Goal: Information Seeking & Learning: Learn about a topic

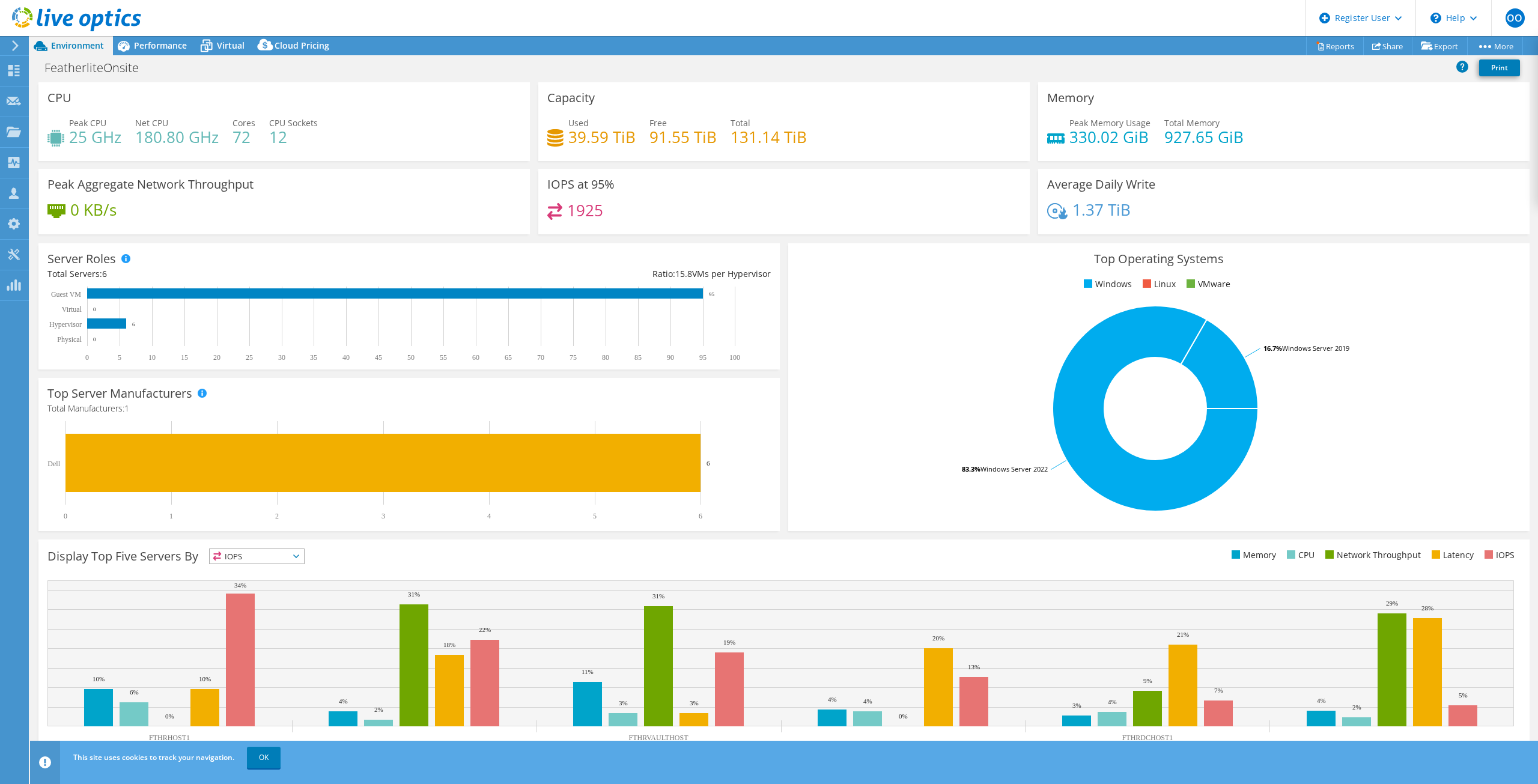
select select "USD"
click at [155, 48] on span "Performance" at bounding box center [160, 45] width 53 height 12
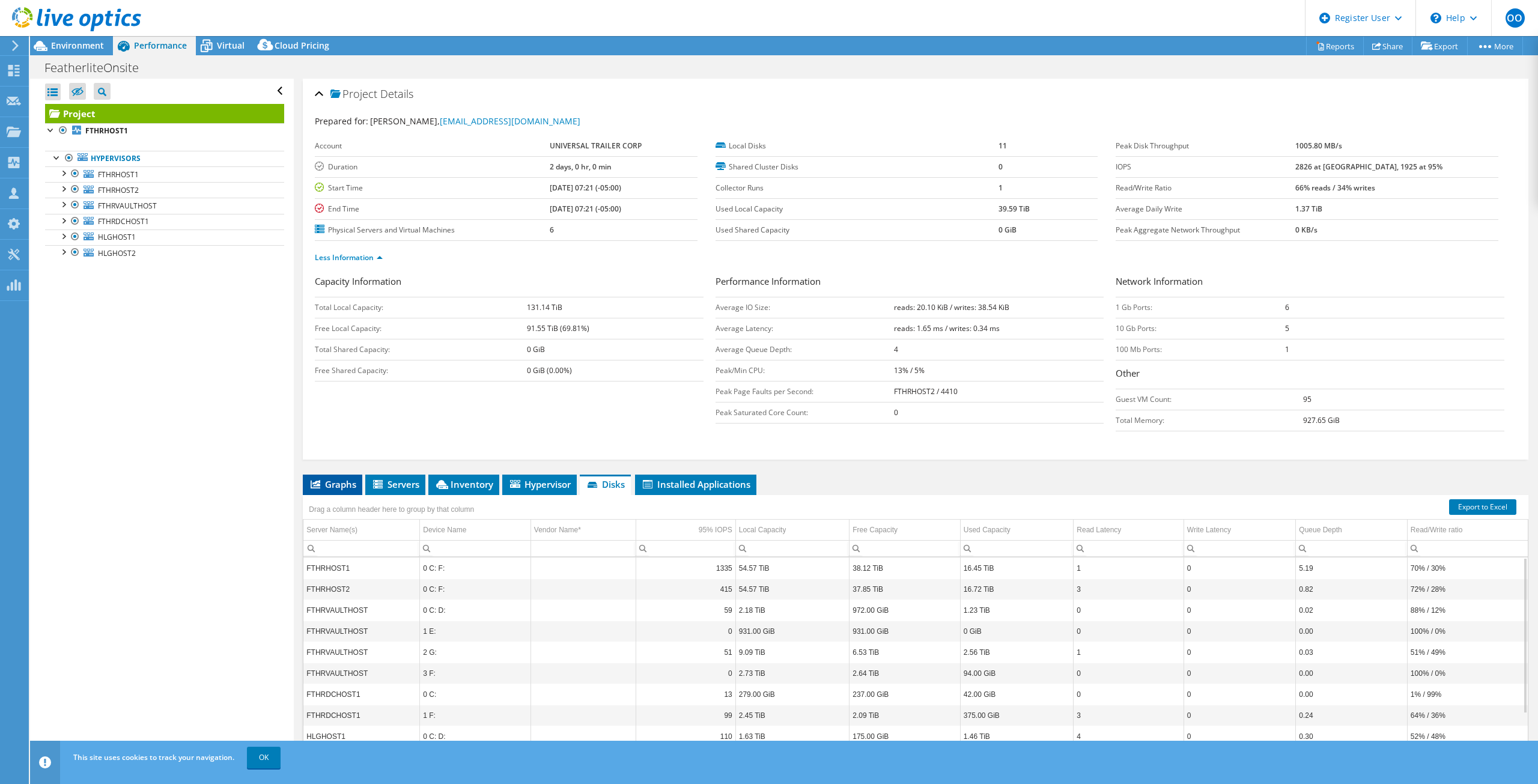
click at [338, 486] on span "Graphs" at bounding box center [332, 484] width 47 height 12
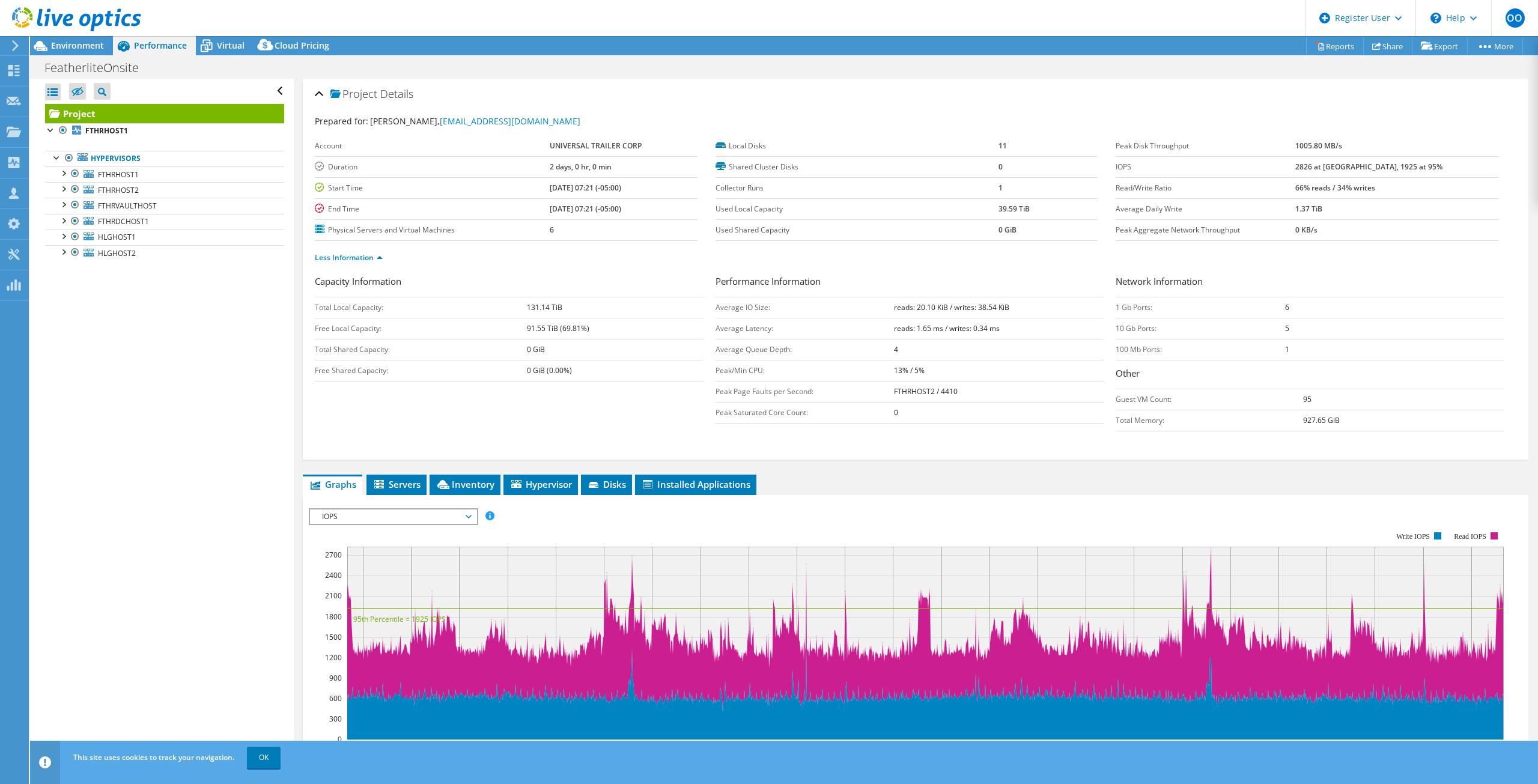
click at [349, 525] on div "IOPS IOPS Disk Throughput IO Size Latency Queue Depth CPU Percentage Memory Pag…" at bounding box center [393, 517] width 170 height 17
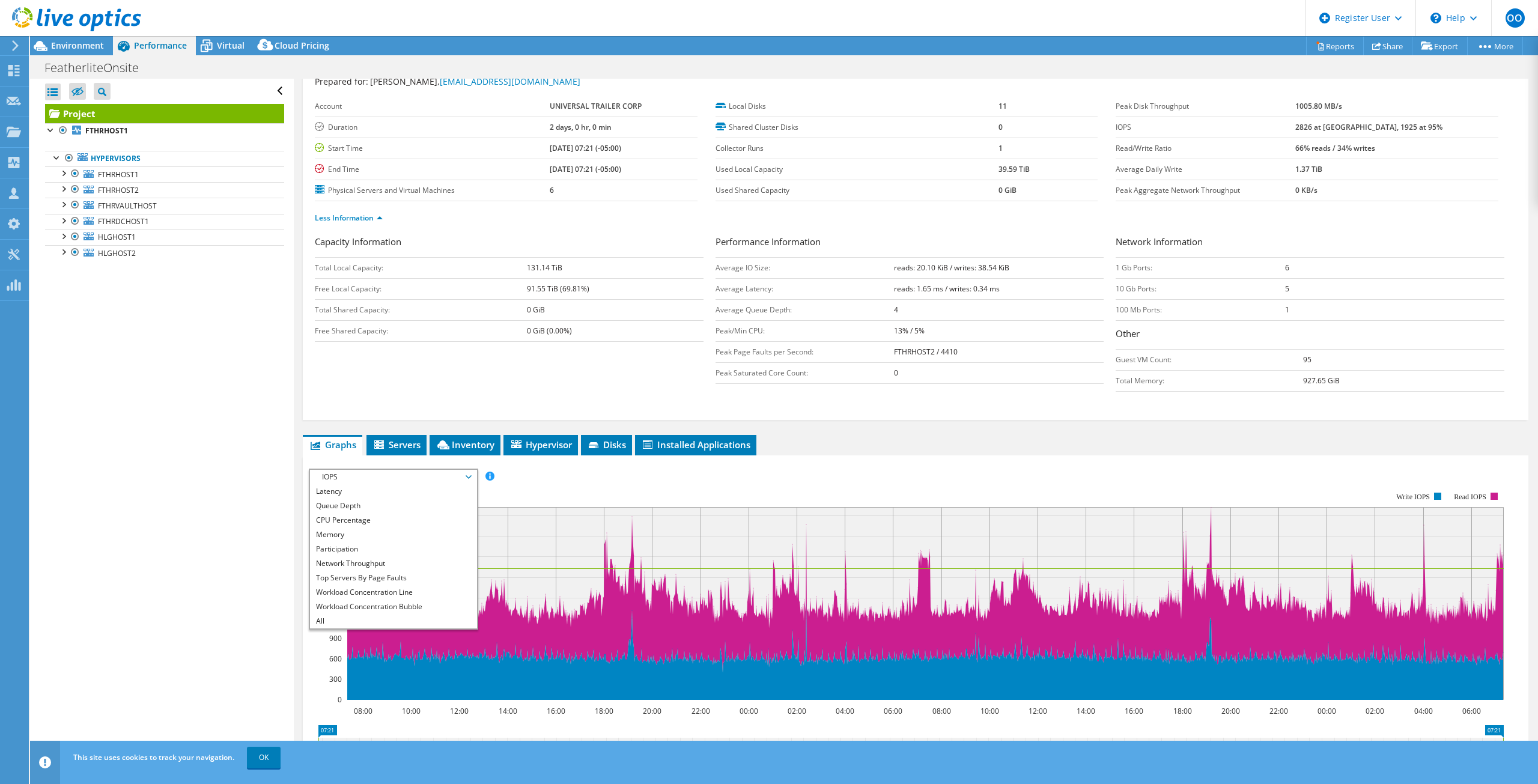
scroll to position [60, 0]
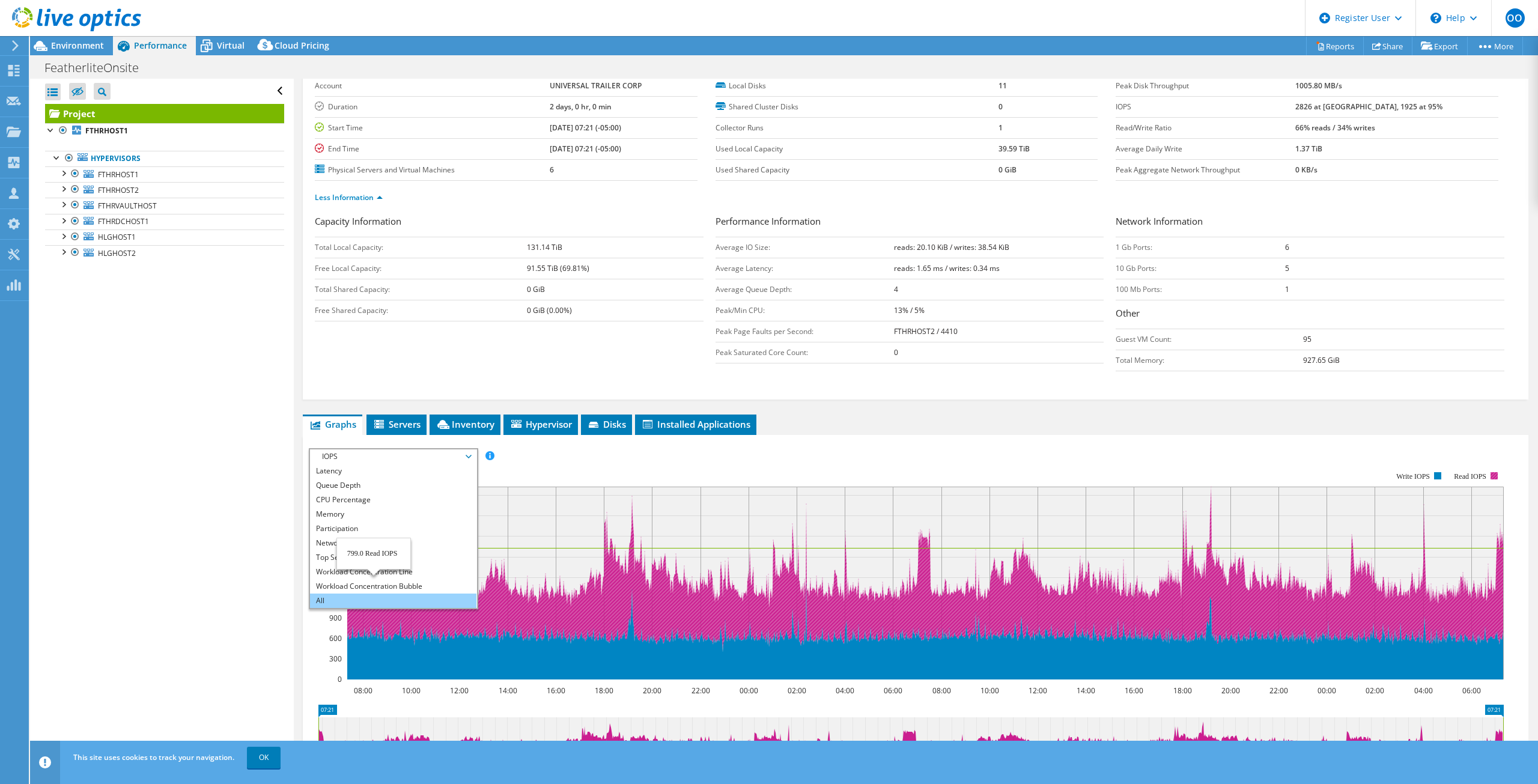
click at [374, 601] on li "All" at bounding box center [392, 601] width 166 height 15
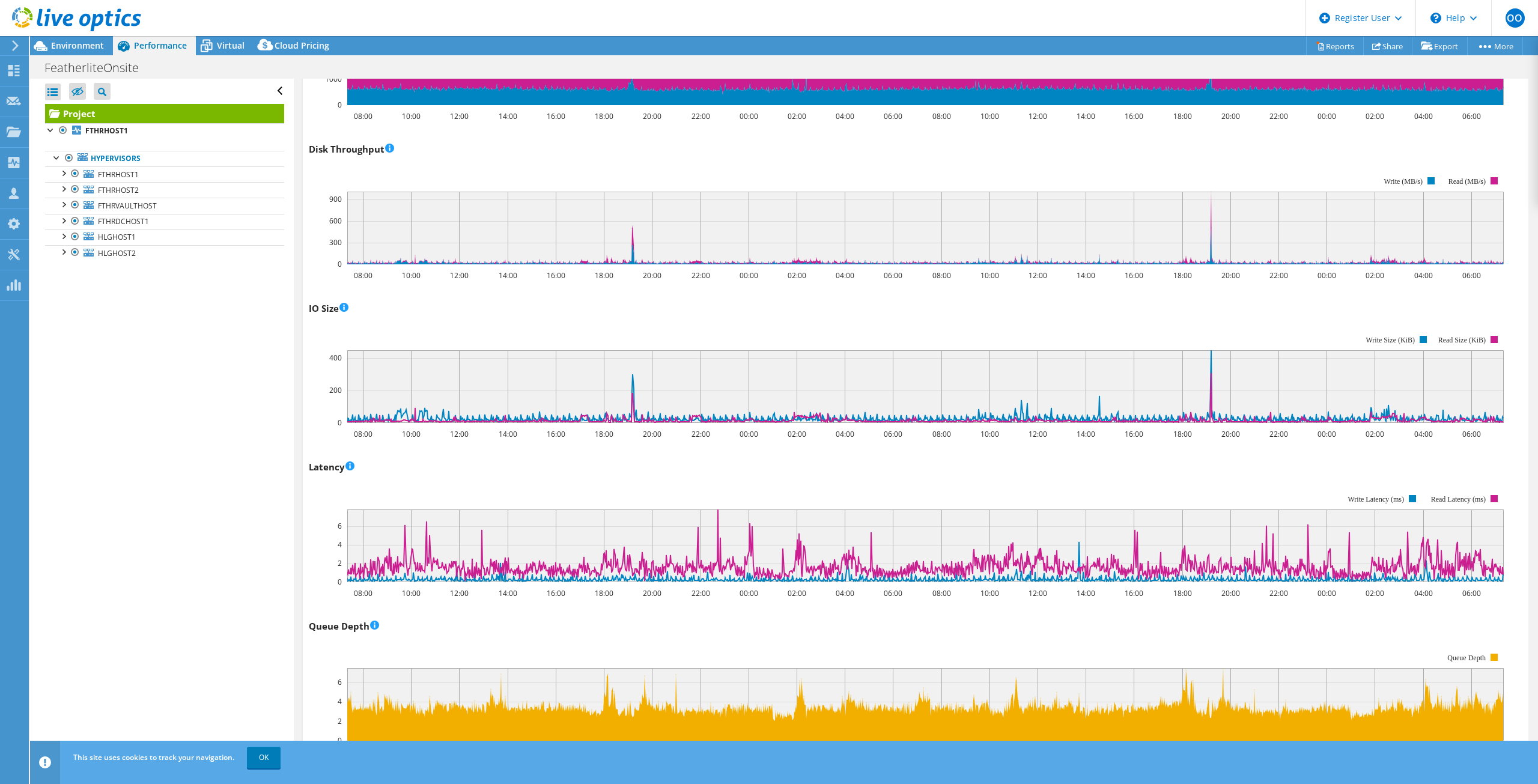
scroll to position [601, 0]
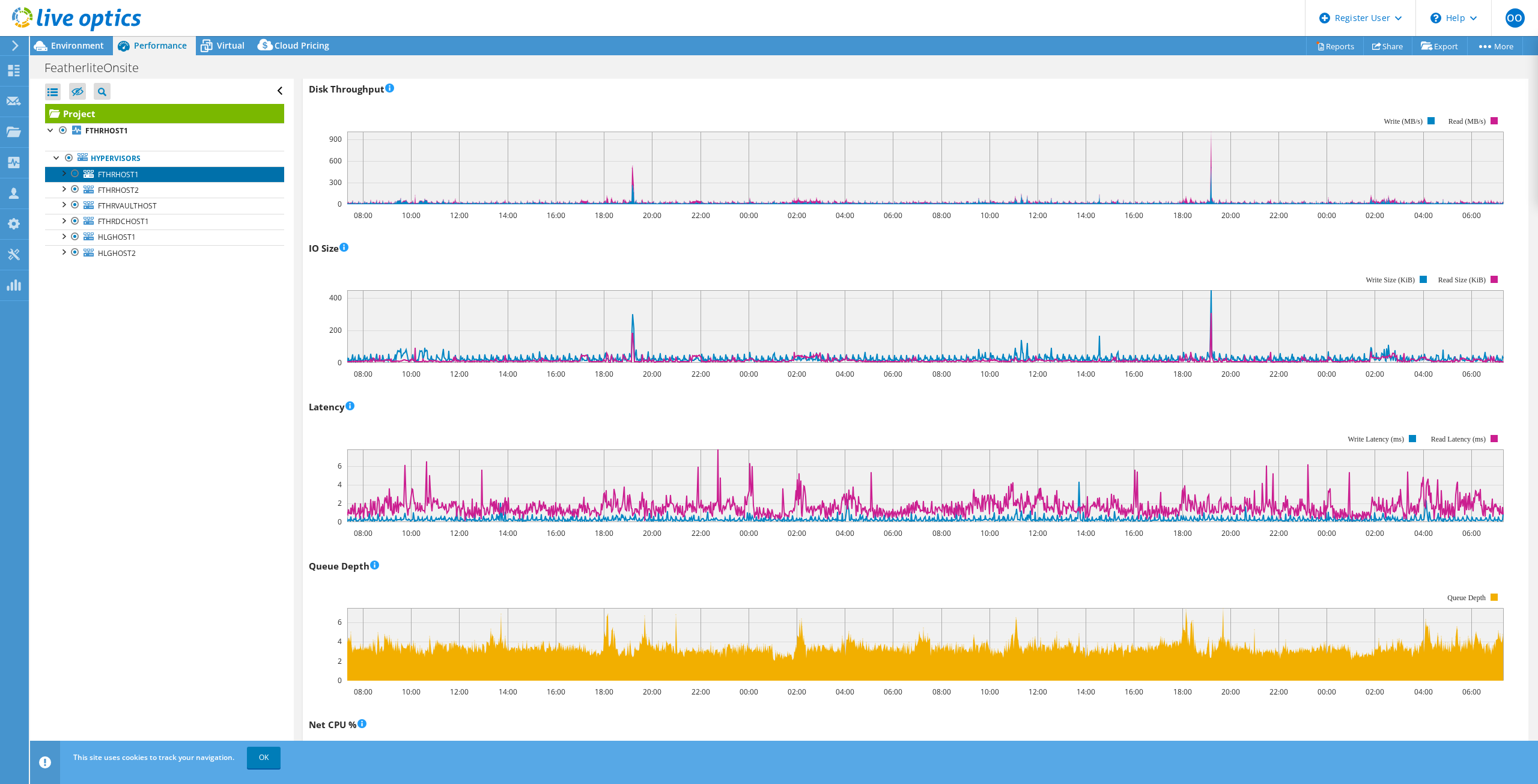
click at [119, 176] on span "FTHRHOST1" at bounding box center [118, 174] width 41 height 10
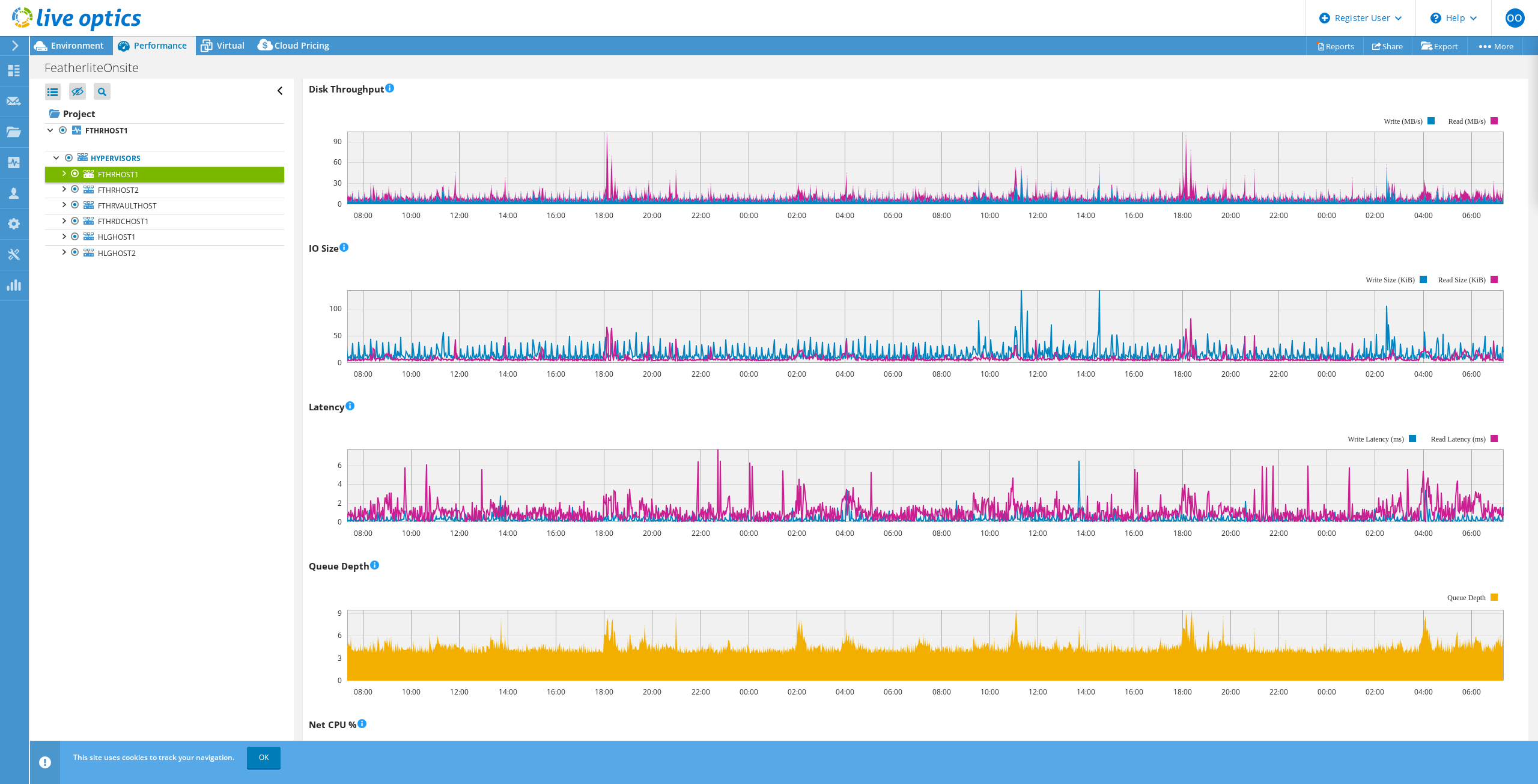
scroll to position [0, 0]
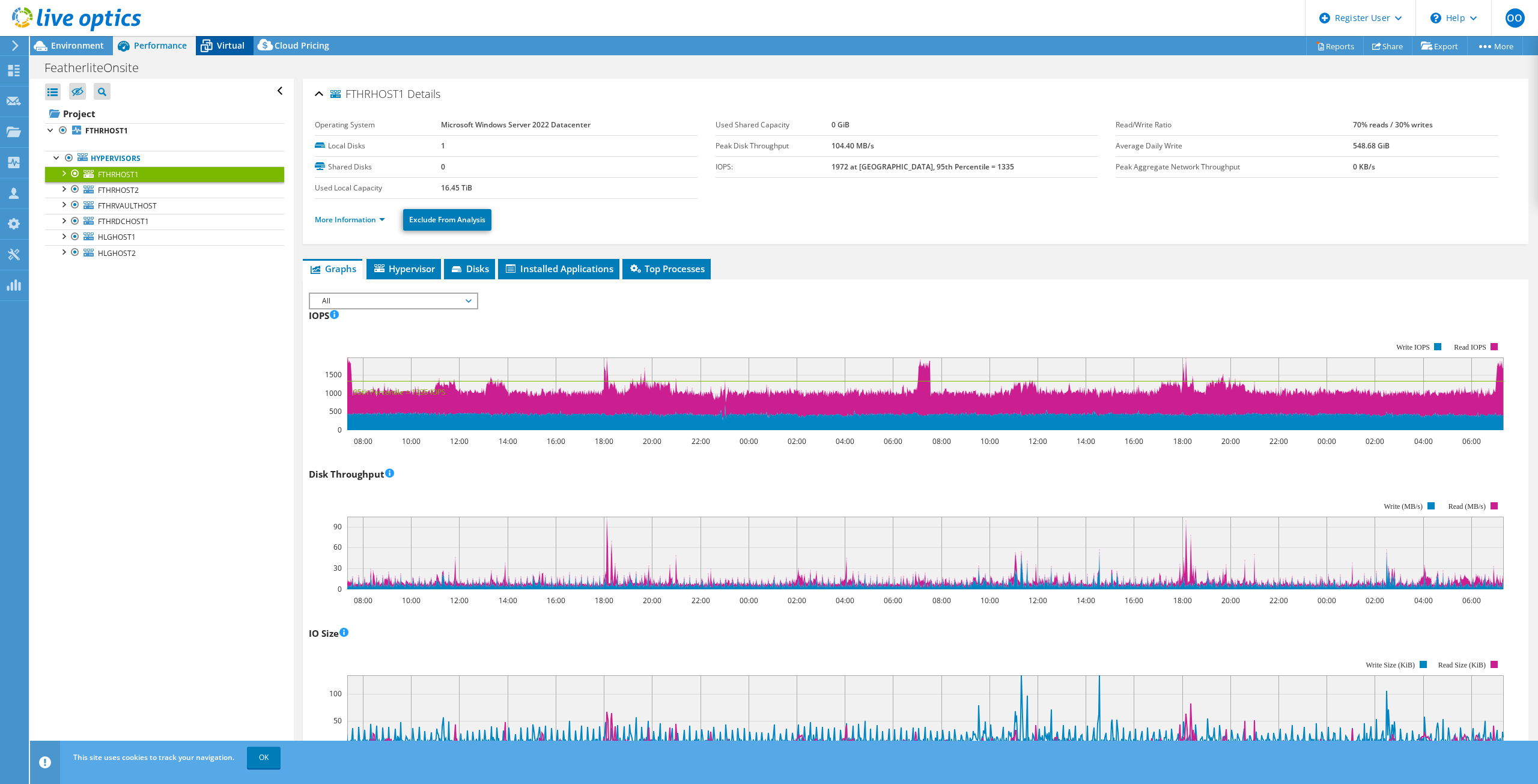
click at [214, 45] on icon at bounding box center [206, 46] width 21 height 21
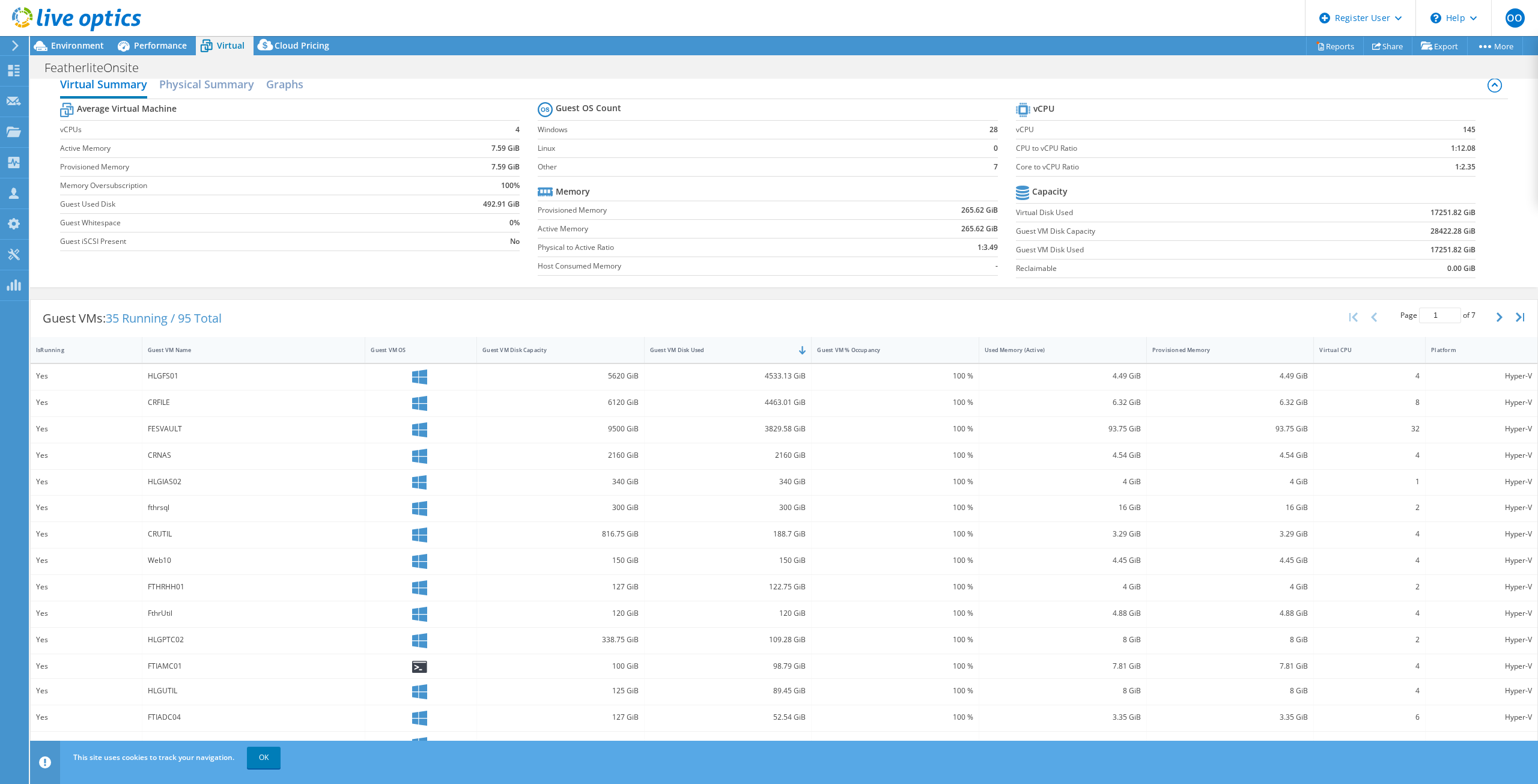
scroll to position [19, 0]
click at [427, 419] on div at bounding box center [421, 426] width 101 height 15
click at [419, 427] on icon at bounding box center [419, 426] width 15 height 15
click at [170, 48] on span "Performance" at bounding box center [160, 45] width 53 height 12
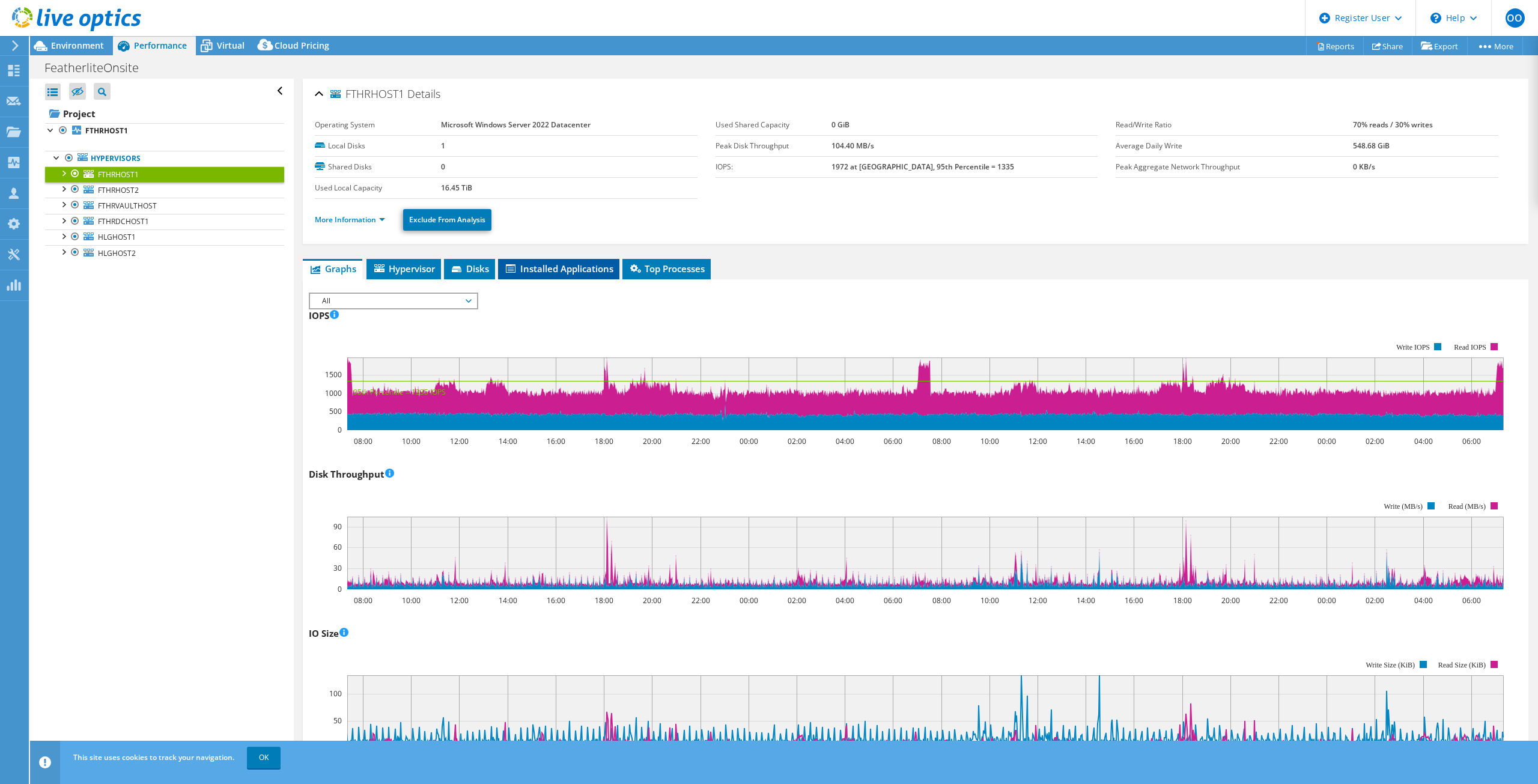
click at [568, 265] on span "Installed Applications" at bounding box center [558, 269] width 109 height 12
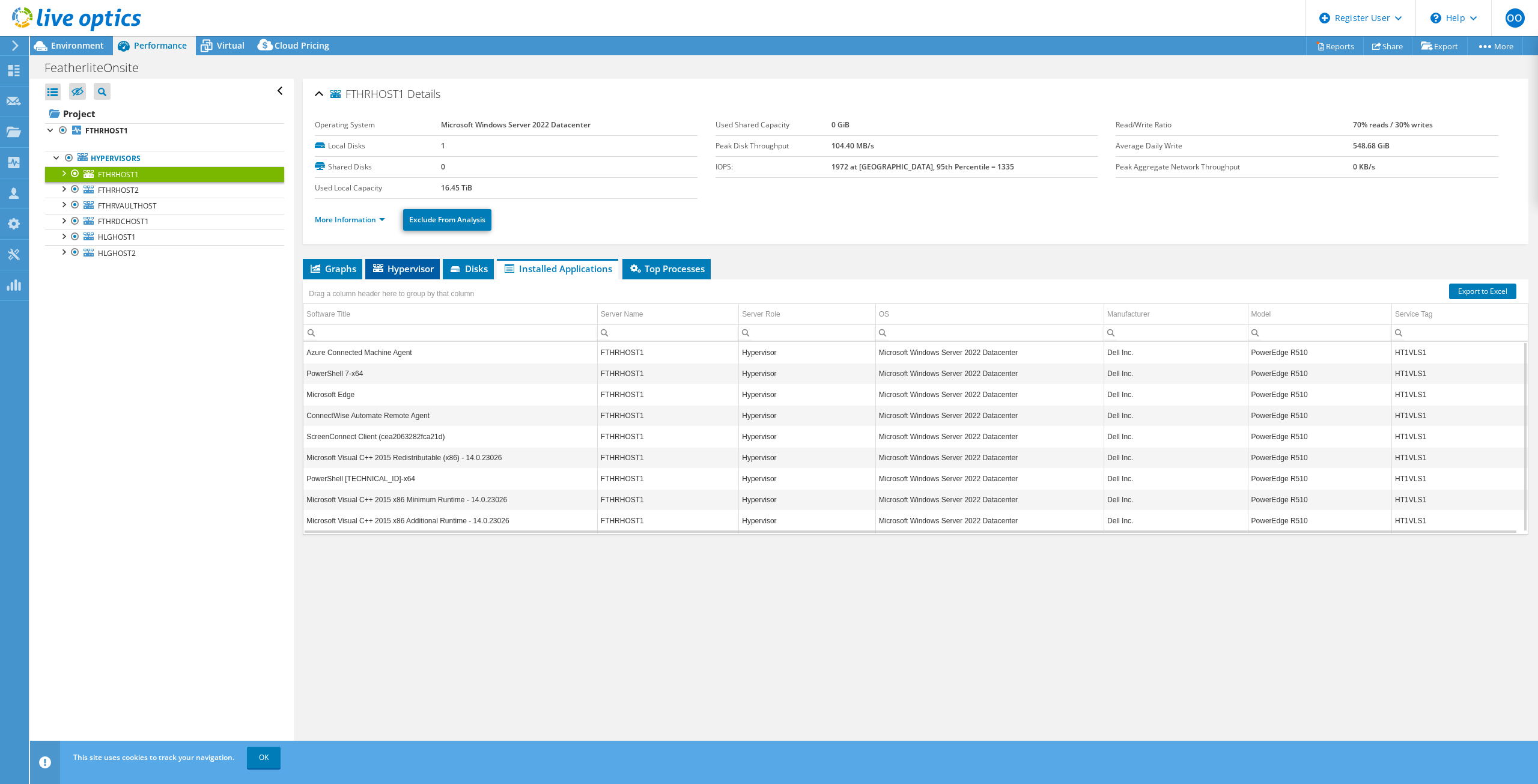
click at [391, 272] on span "Hypervisor" at bounding box center [402, 269] width 63 height 12
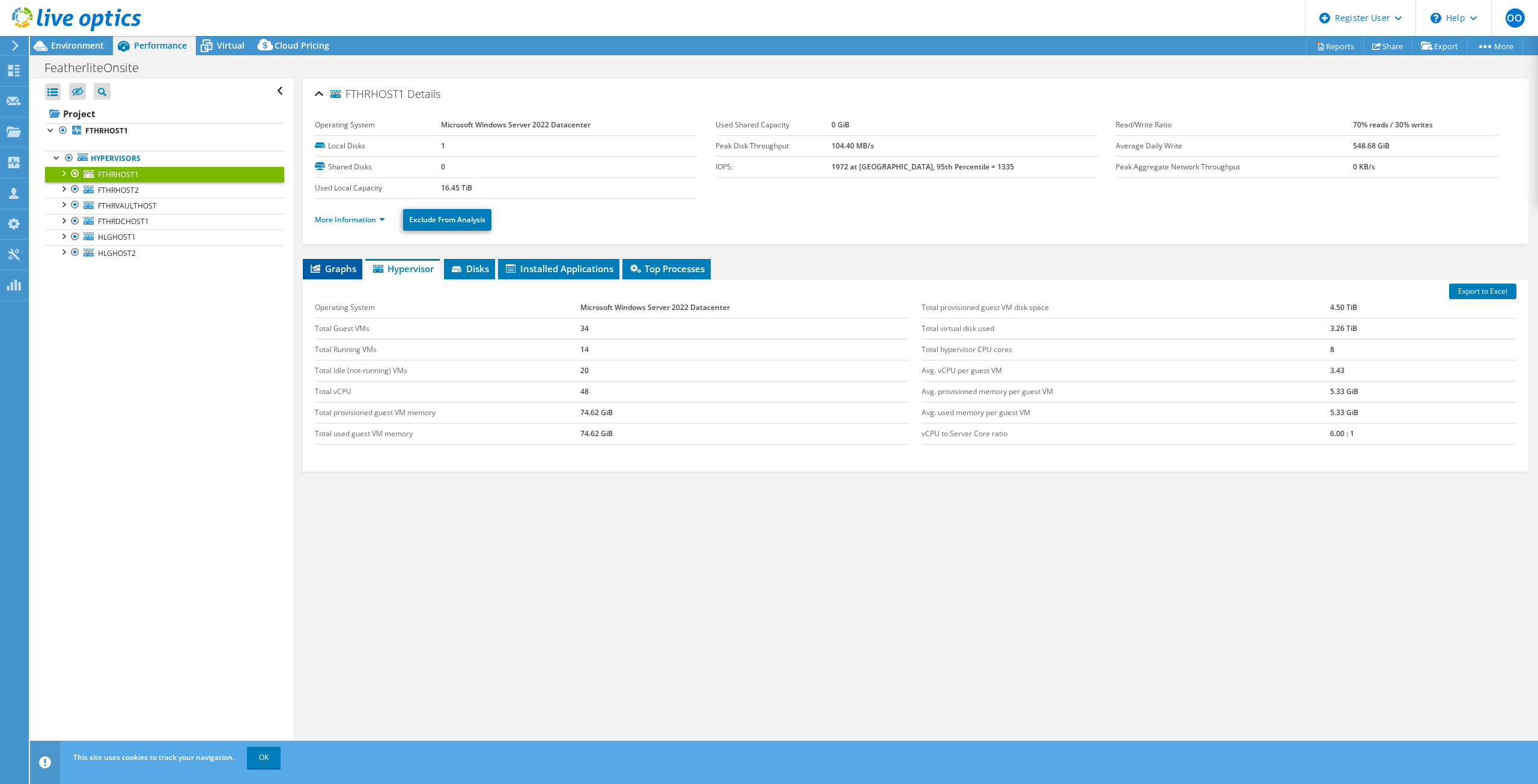
click at [348, 267] on span "Graphs" at bounding box center [332, 269] width 47 height 12
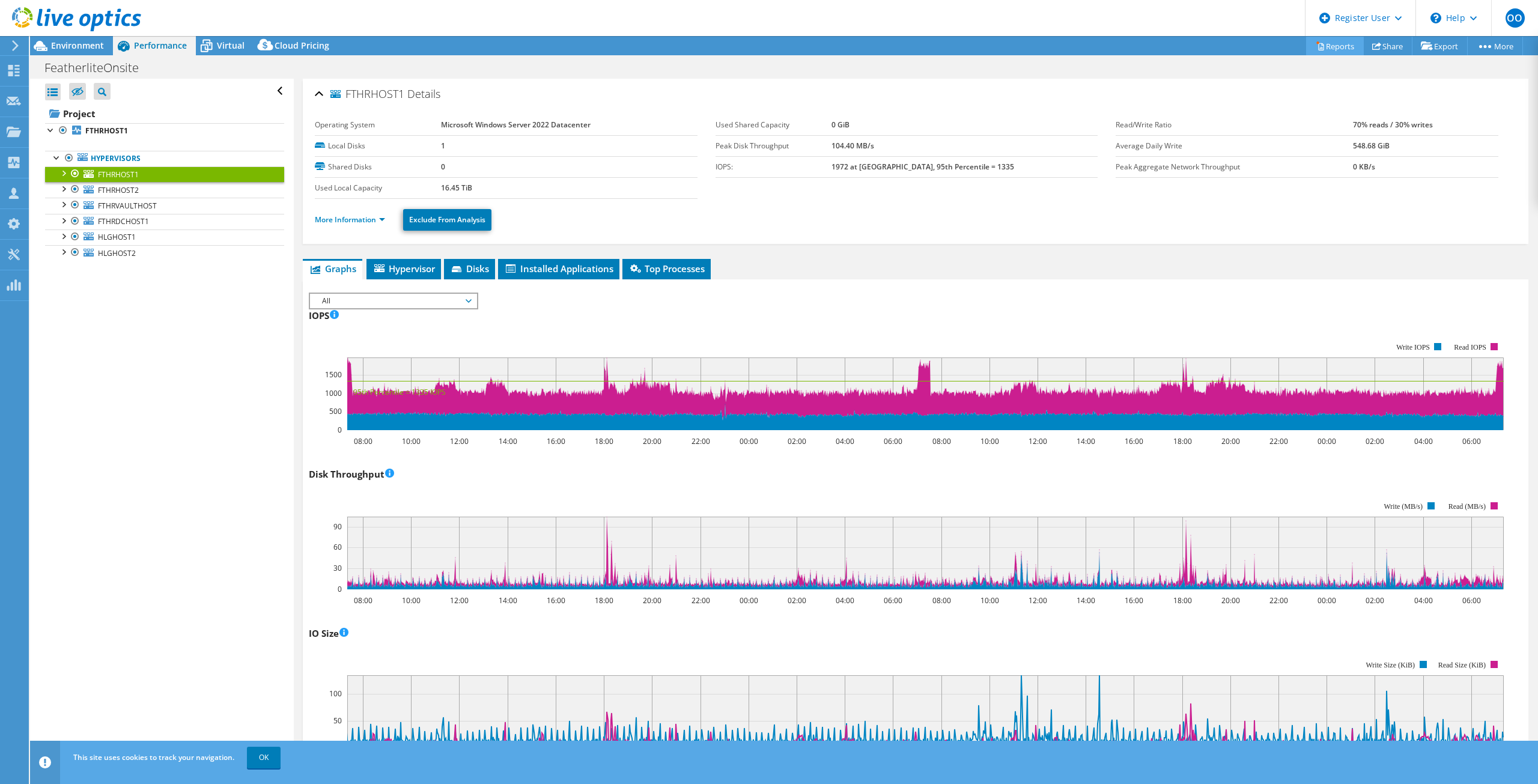
click at [1327, 45] on link "Reports" at bounding box center [1334, 46] width 58 height 19
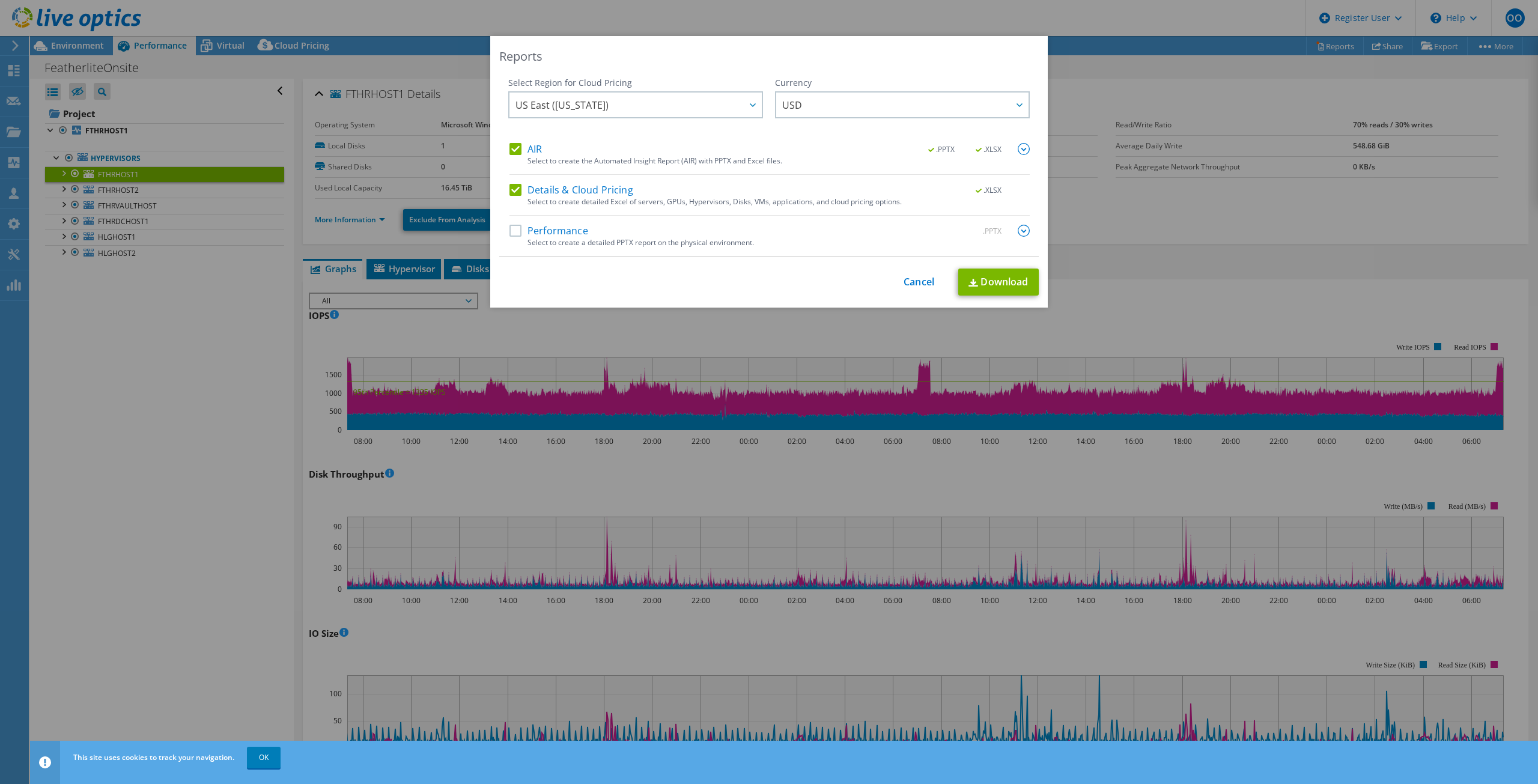
click at [1093, 202] on div "Reports Select Region for Cloud Pricing Asia Pacific (Hong Kong) Asia Pacific (…" at bounding box center [769, 392] width 1538 height 712
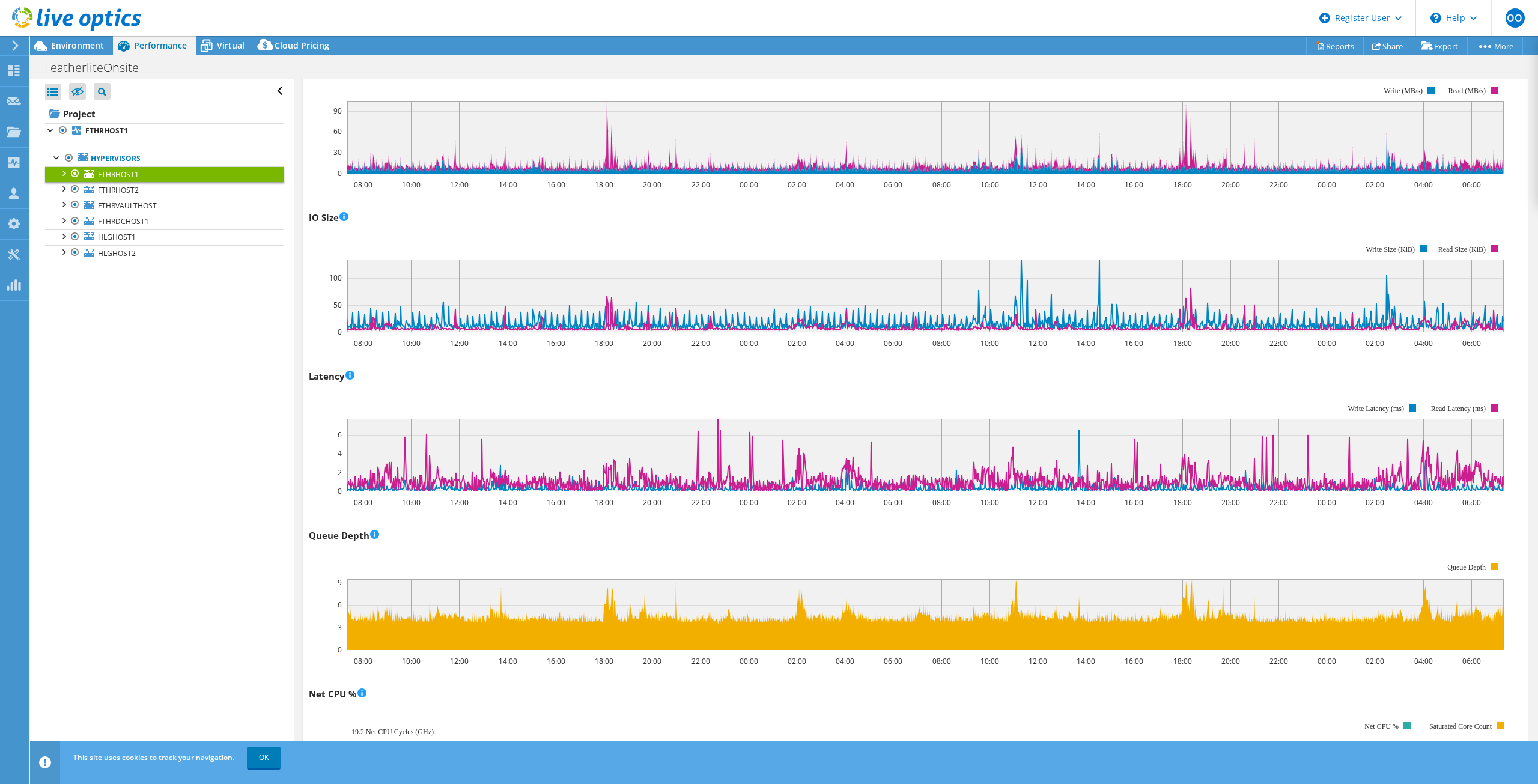
scroll to position [420, 0]
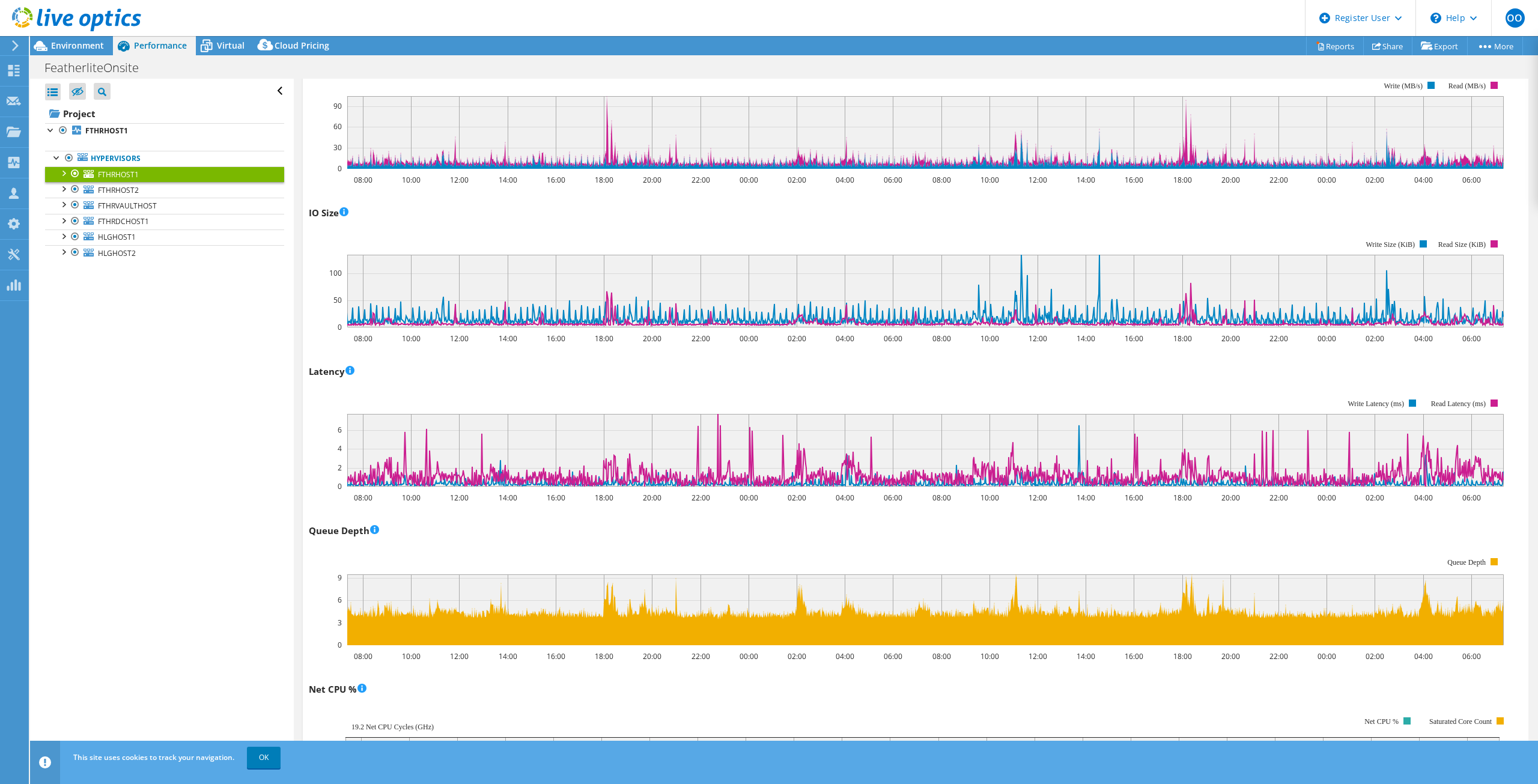
click at [443, 454] on rect at bounding box center [926, 450] width 1156 height 73
click at [221, 44] on span "Virtual" at bounding box center [231, 45] width 28 height 12
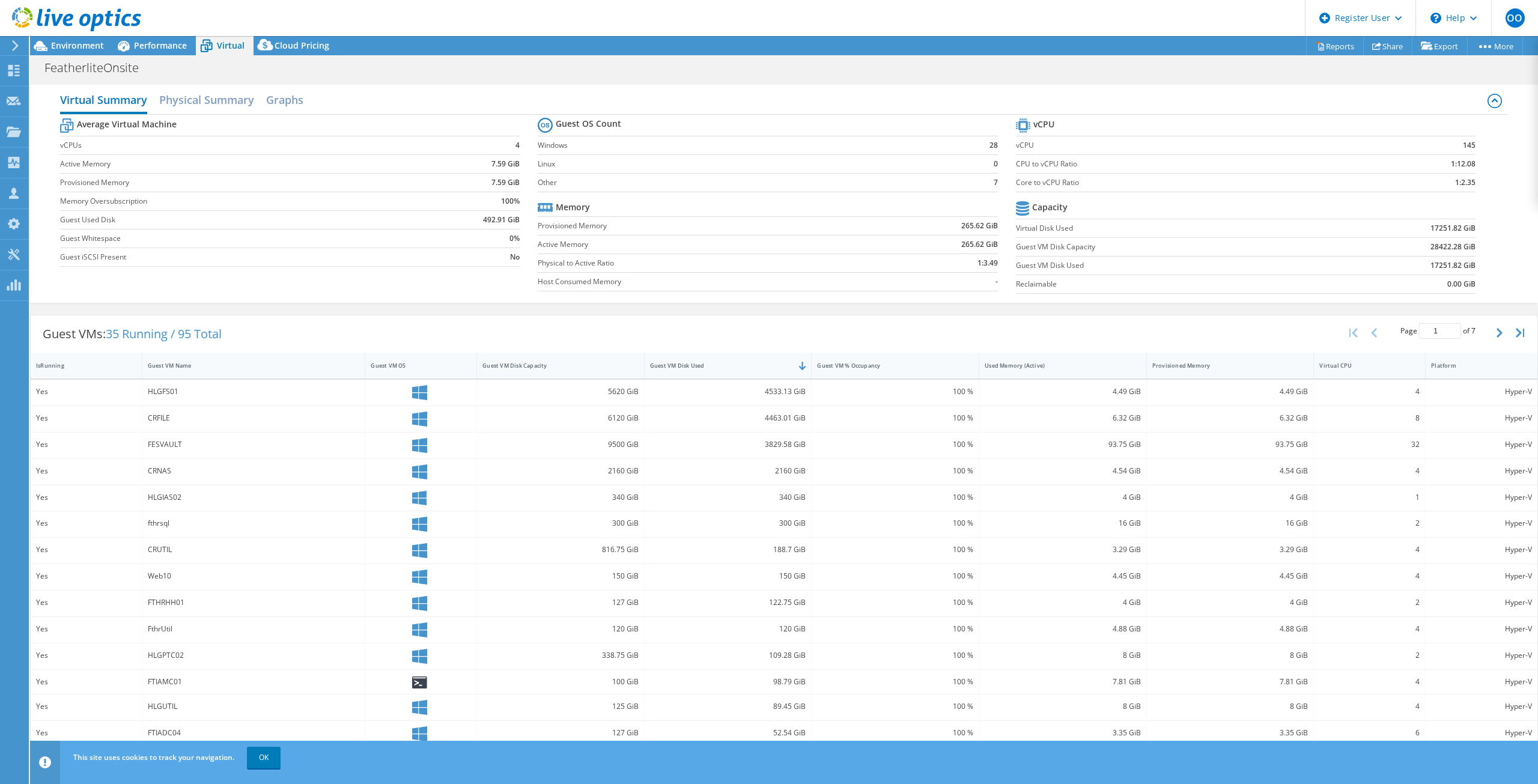
click at [317, 690] on div "FTIAMC01" at bounding box center [254, 681] width 224 height 24
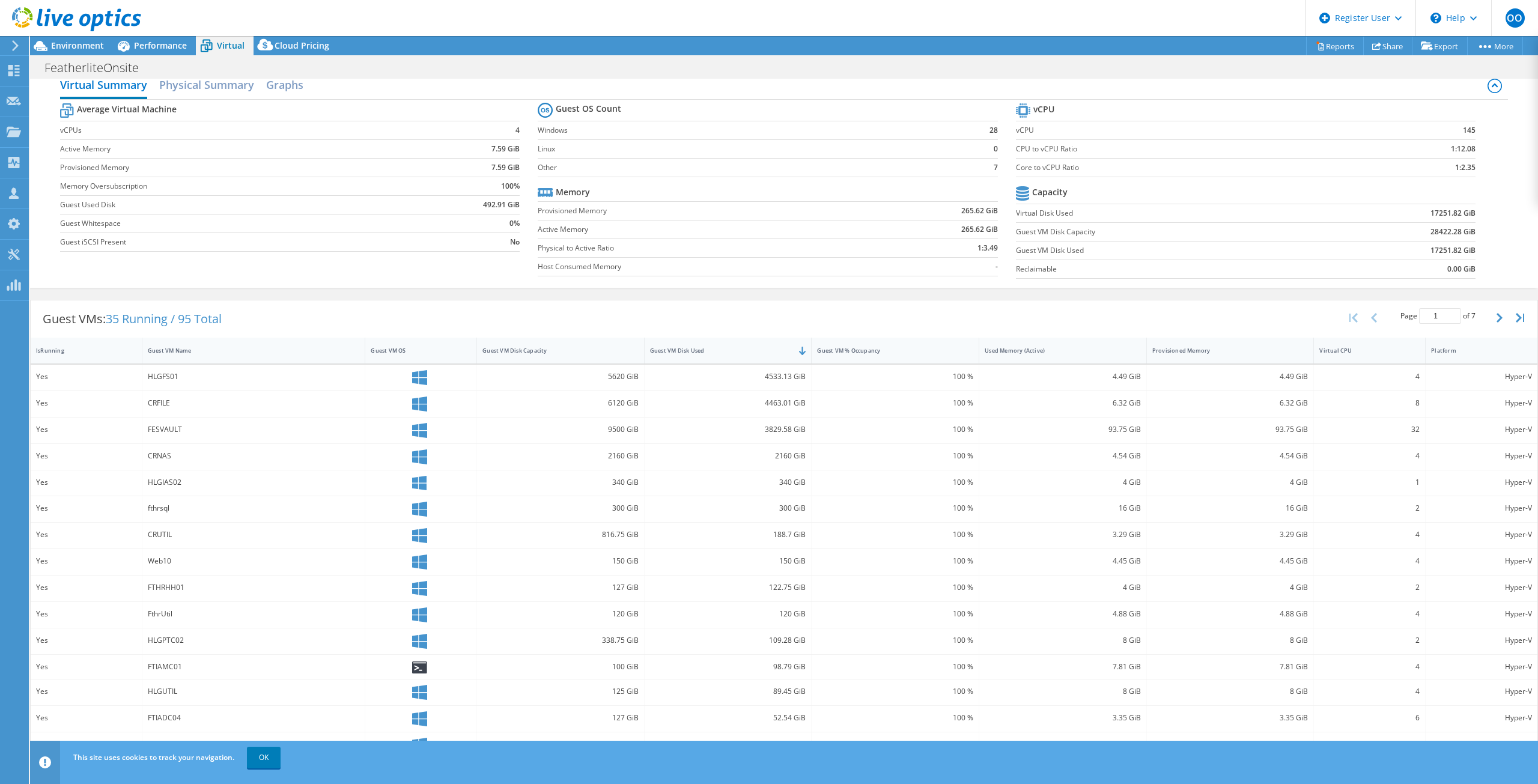
scroll to position [19, 0]
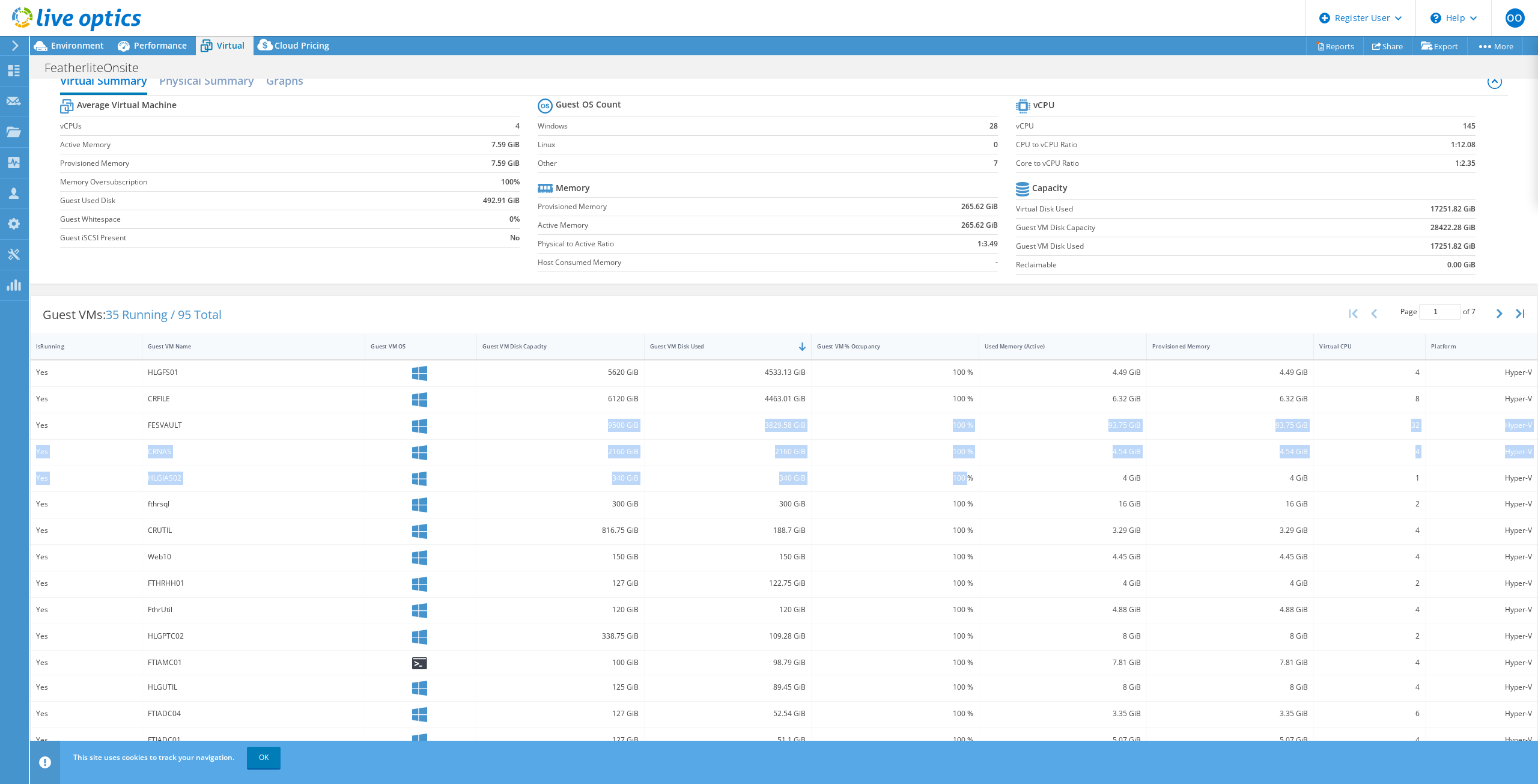
drag, startPoint x: 959, startPoint y: 463, endPoint x: 606, endPoint y: 436, distance: 354.0
click at [606, 436] on div "Yes HLGFS01 5620 GiB 4533.13 GiB 100 % 4.49 GiB 4.49 GiB 4 Hyper-V Yes CRFILE 6…" at bounding box center [784, 557] width 1506 height 393
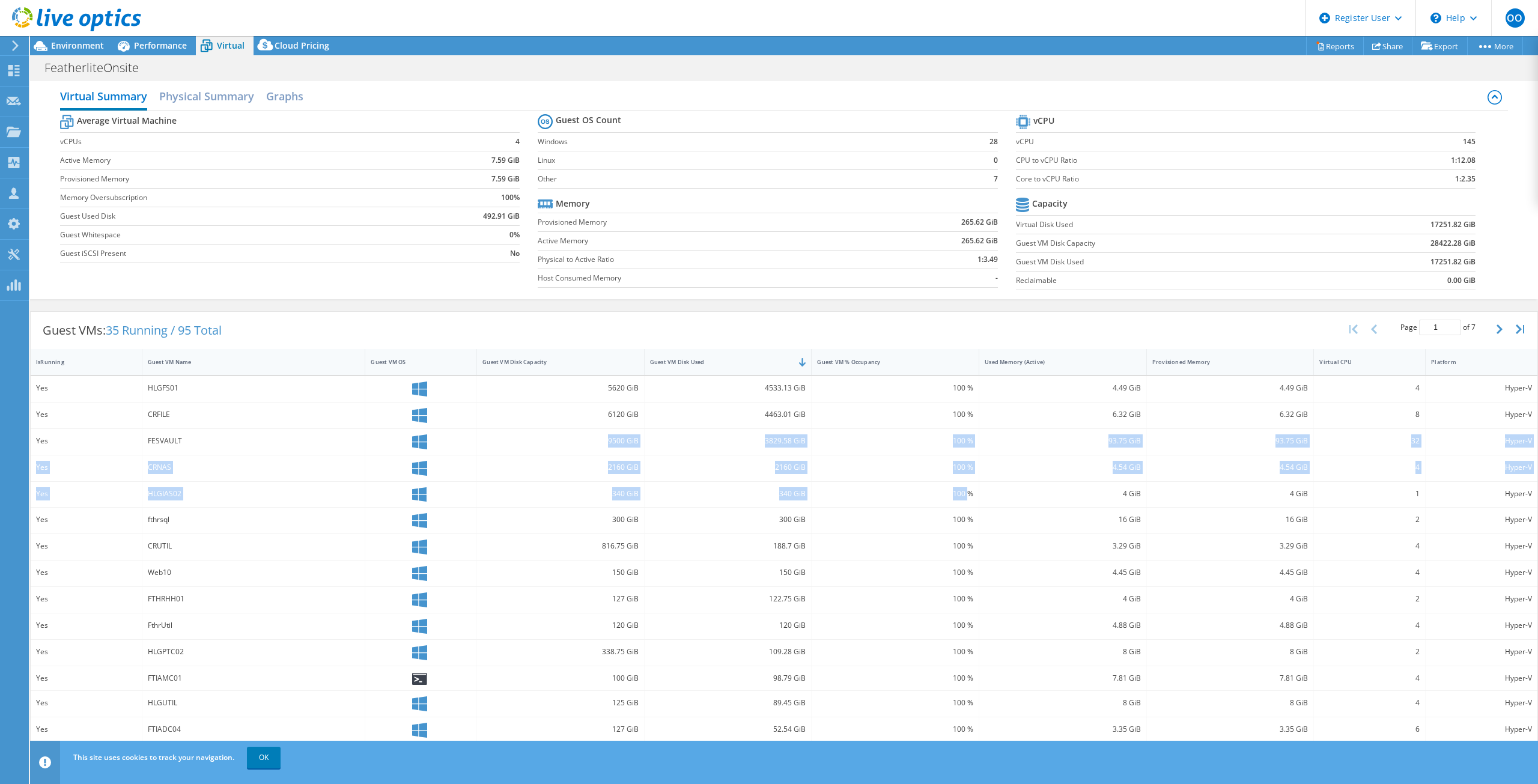
scroll to position [0, 0]
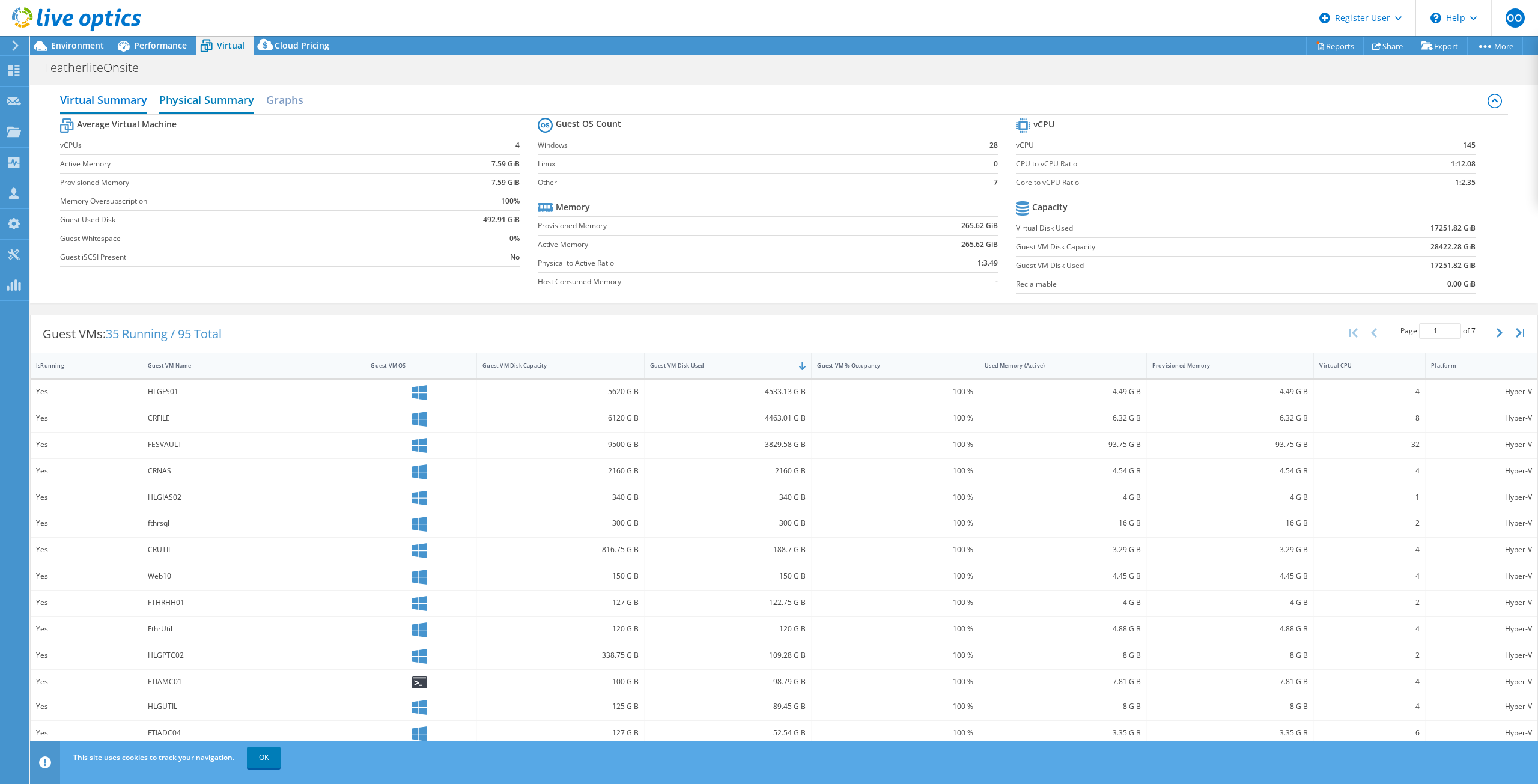
click at [191, 100] on h2 "Physical Summary" at bounding box center [207, 101] width 95 height 26
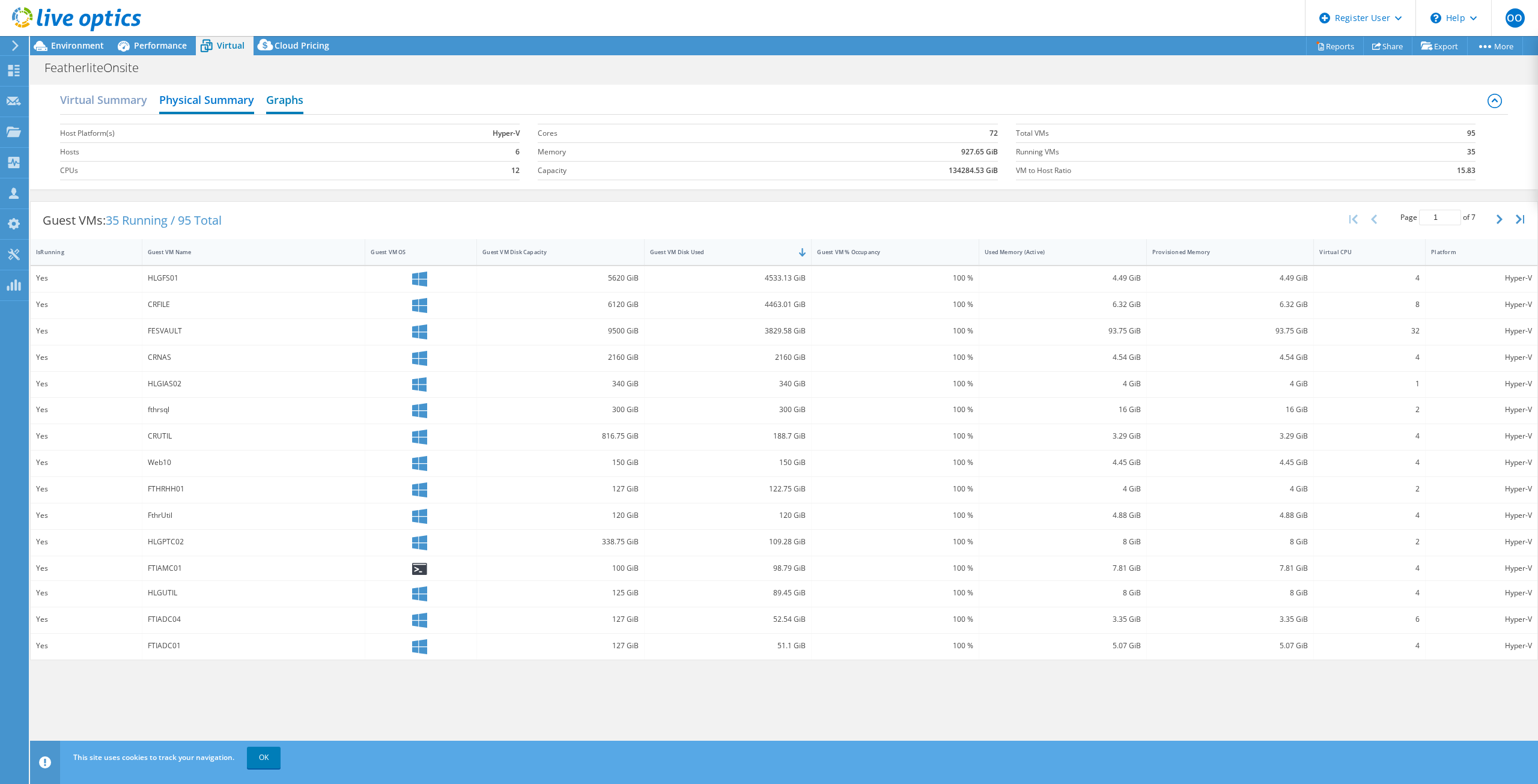
click at [272, 102] on h2 "Graphs" at bounding box center [285, 101] width 37 height 26
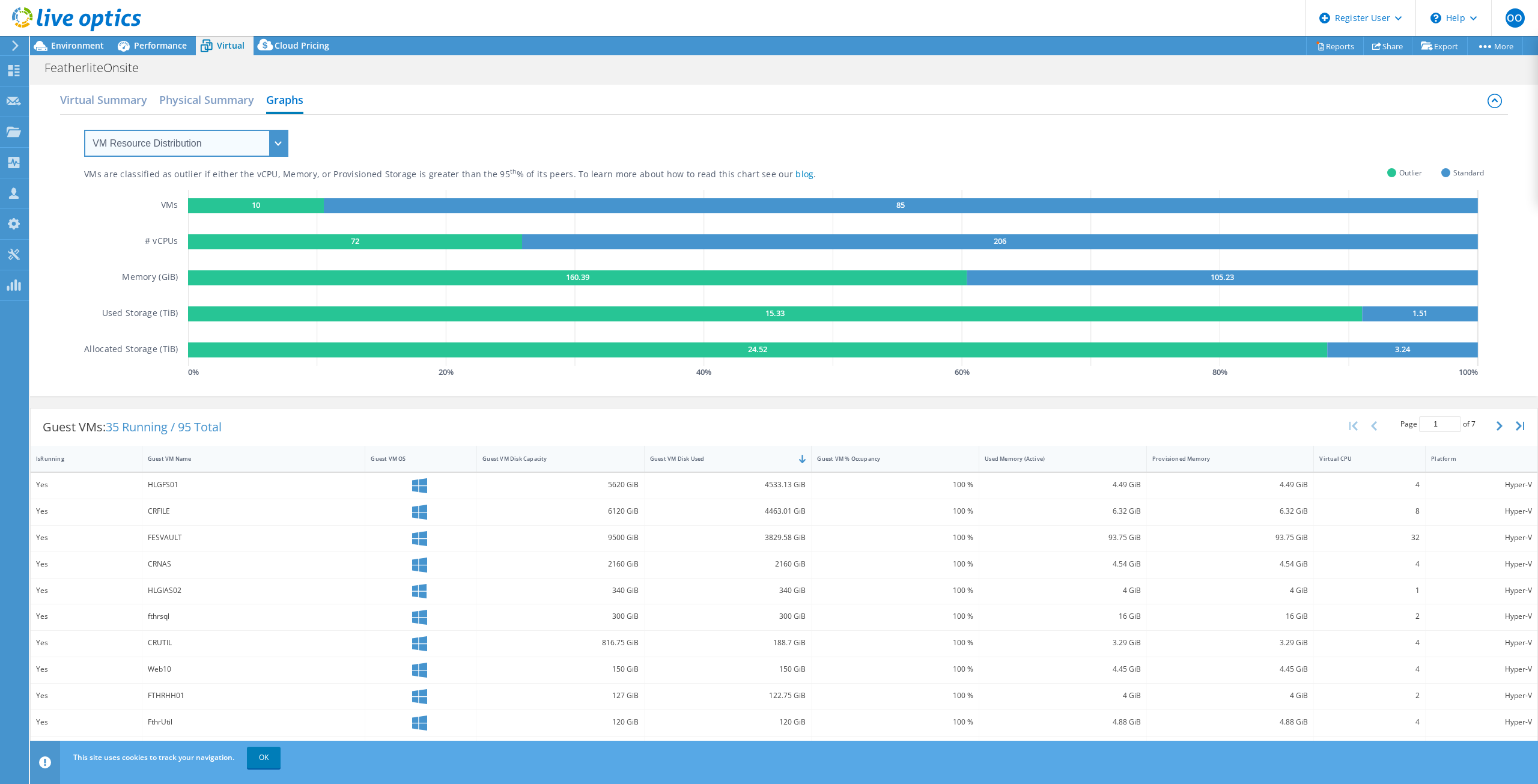
click at [240, 141] on select "VM Resource Distribution Provisioning Contrast Over Provisioning" at bounding box center [187, 143] width 204 height 27
click at [194, 101] on h2 "Physical Summary" at bounding box center [207, 101] width 95 height 26
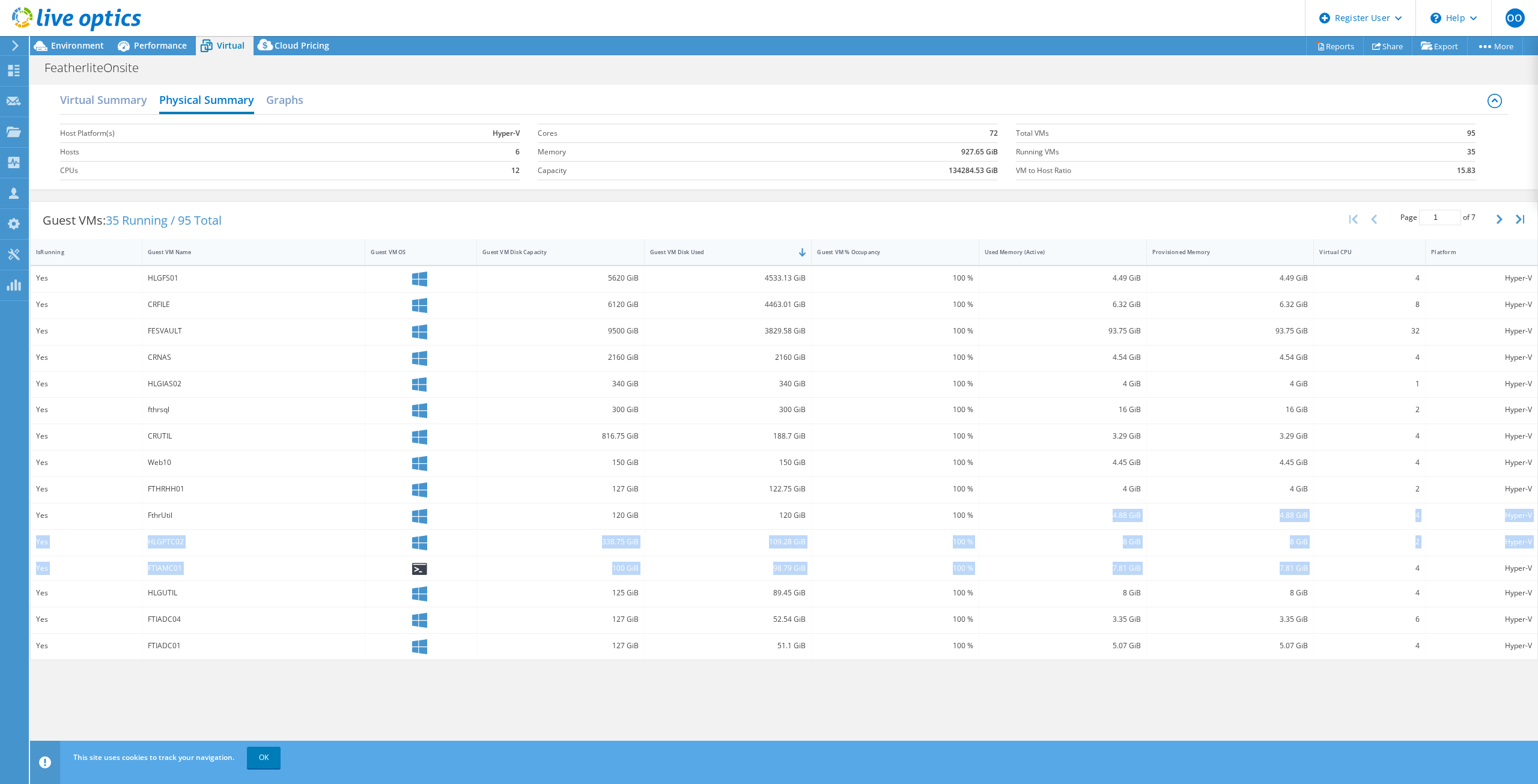
drag, startPoint x: 1360, startPoint y: 567, endPoint x: 994, endPoint y: 516, distance: 369.5
click at [999, 519] on div "Yes HLGFS01 5620 GiB 4533.13 GiB 100 % 4.49 GiB 4.49 GiB 4 Hyper-V Yes CRFILE 6…" at bounding box center [784, 463] width 1506 height 393
click at [686, 380] on div "340 GiB" at bounding box center [728, 383] width 156 height 13
click at [104, 101] on h2 "Virtual Summary" at bounding box center [104, 101] width 87 height 26
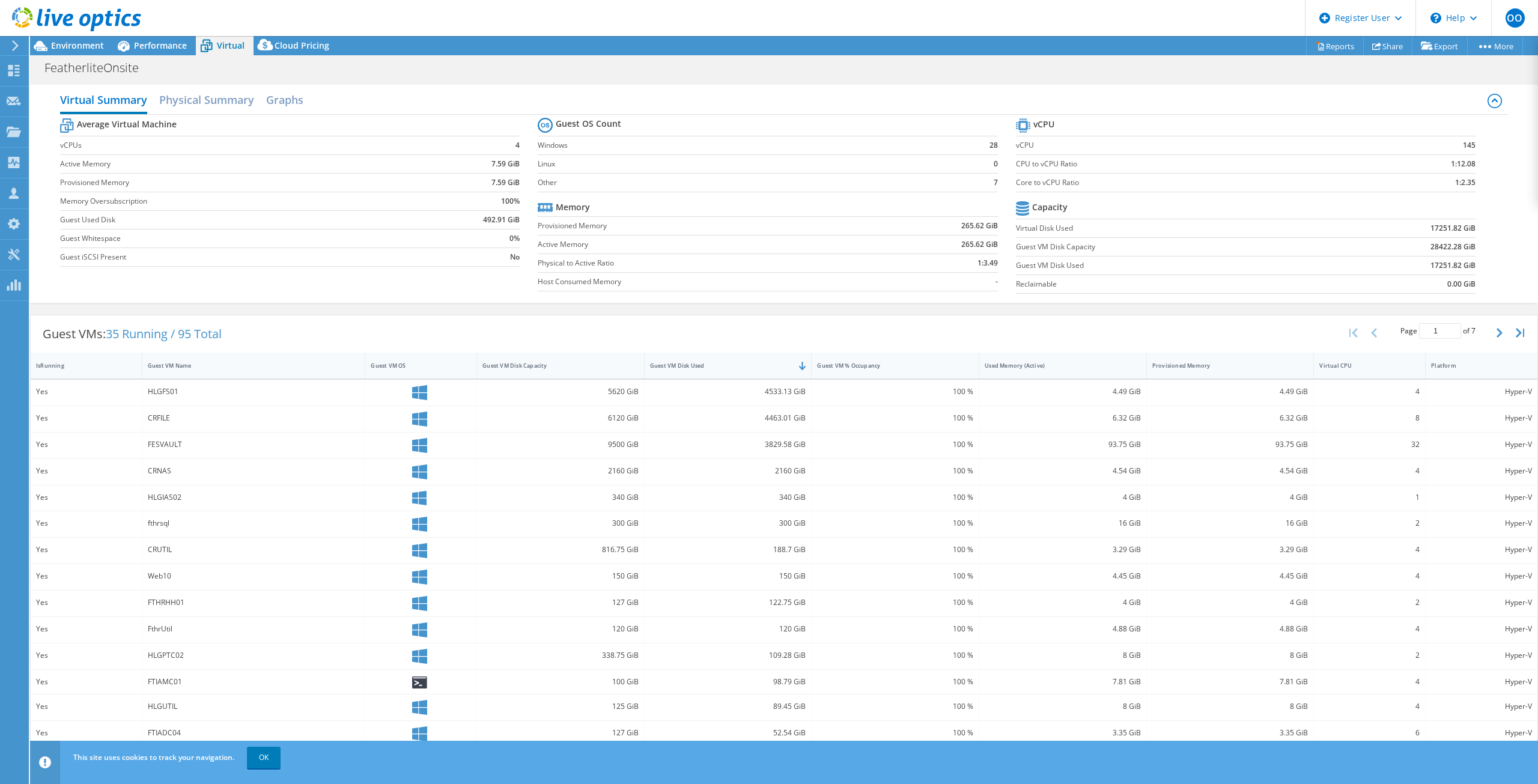
scroll to position [19, 0]
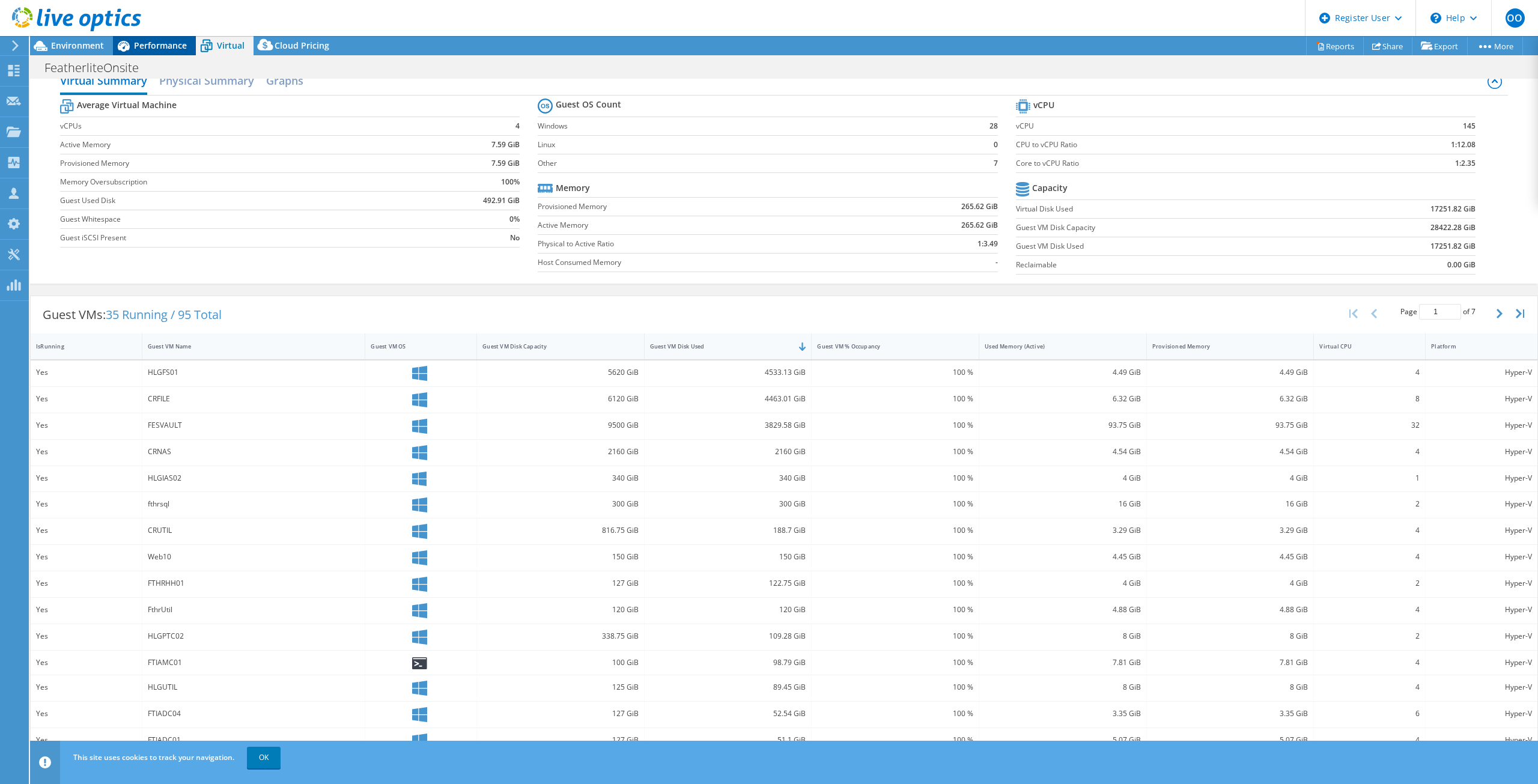
click at [170, 42] on span "Performance" at bounding box center [160, 45] width 53 height 12
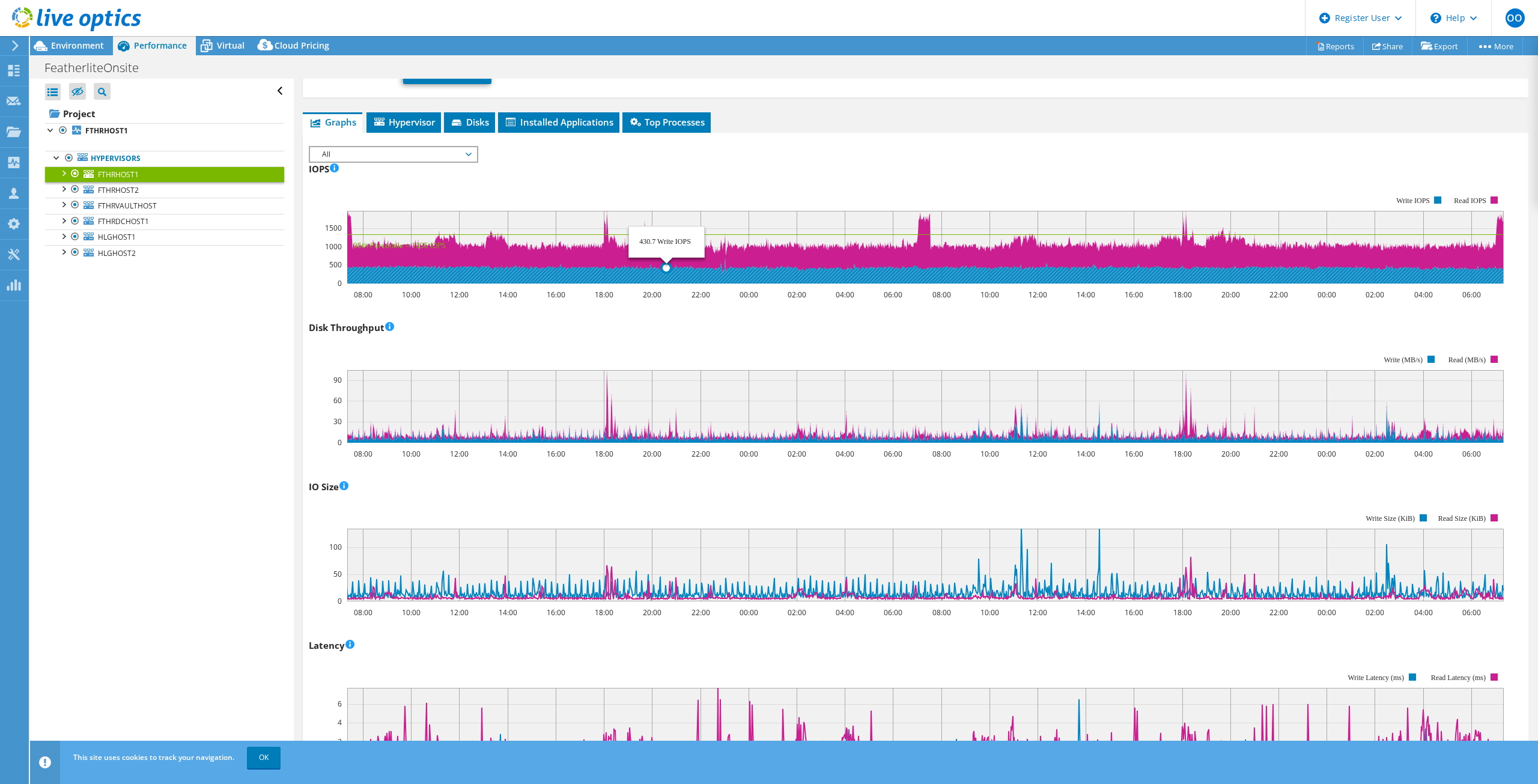
scroll to position [0, 0]
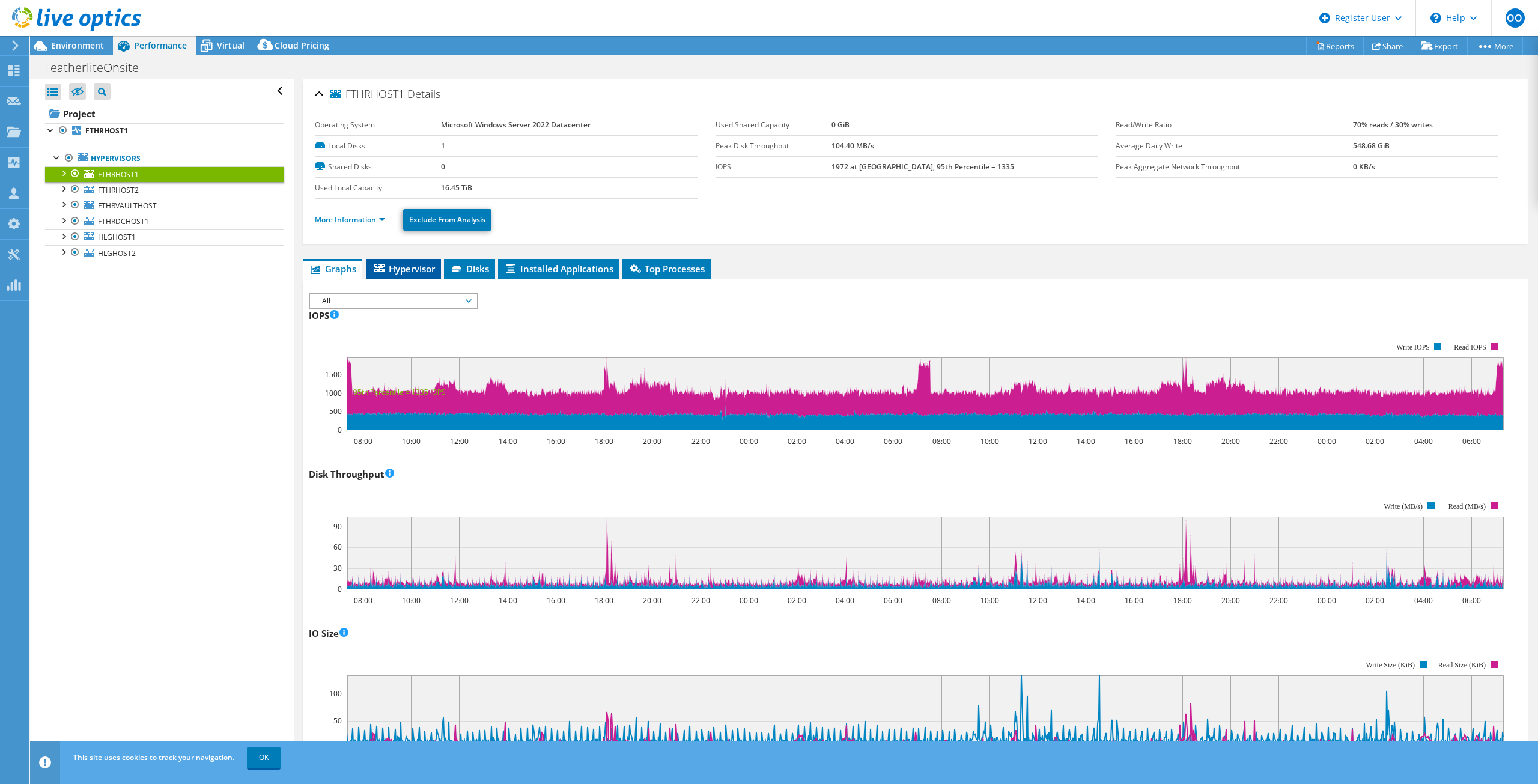
click at [420, 265] on span "Hypervisor" at bounding box center [403, 269] width 63 height 12
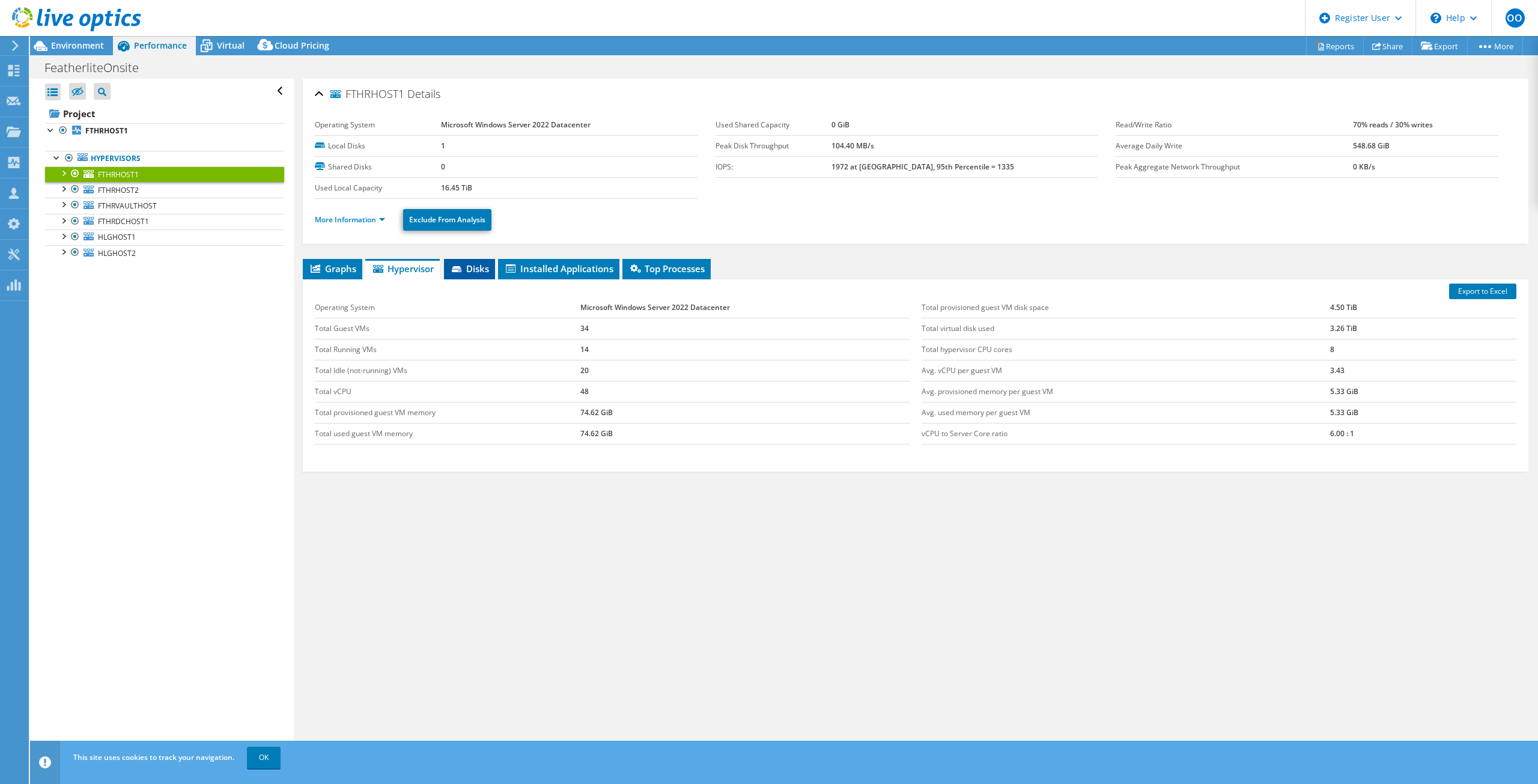
click at [485, 272] on span "Disks" at bounding box center [469, 269] width 39 height 12
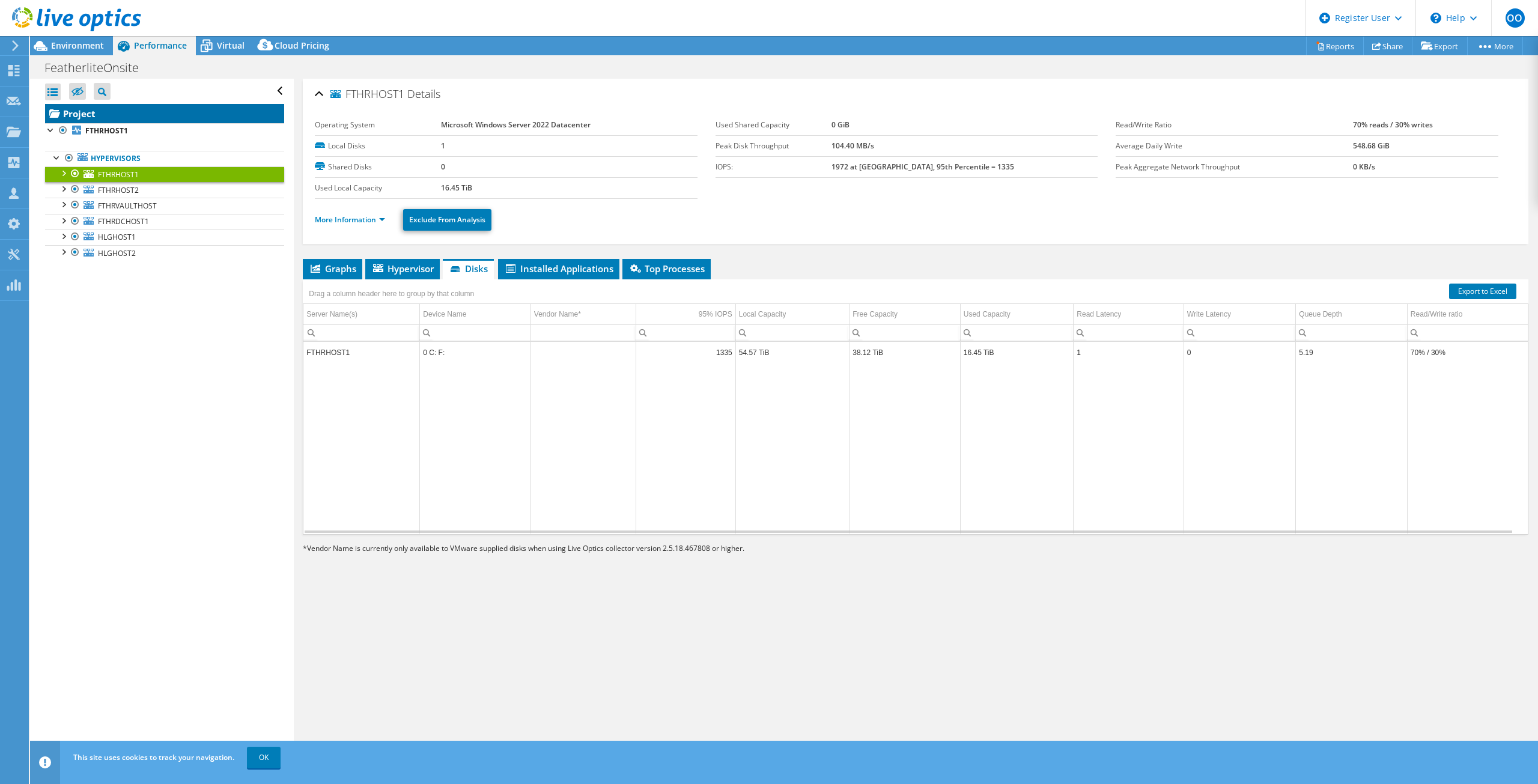
click at [148, 119] on link "Project" at bounding box center [164, 113] width 239 height 19
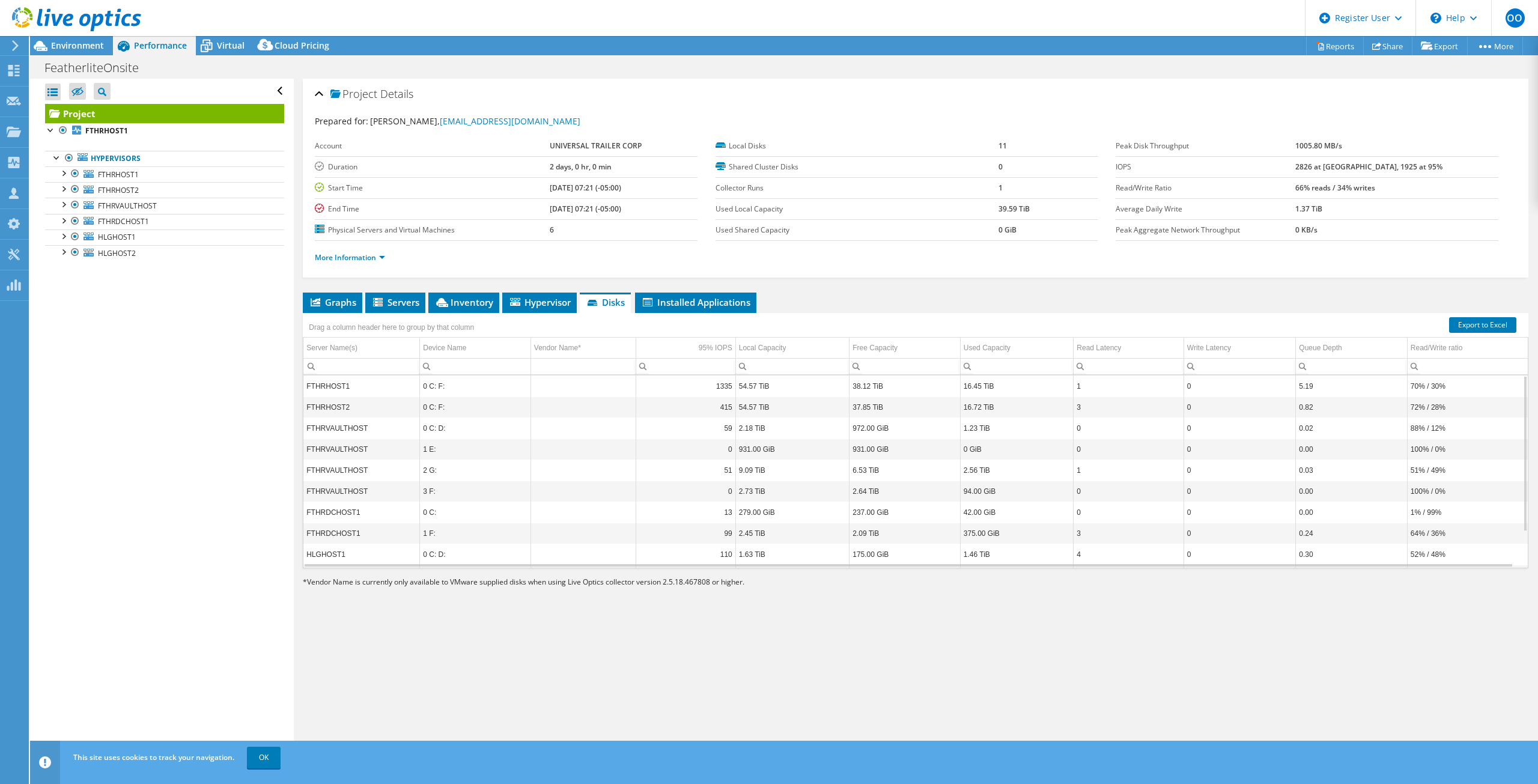
click at [605, 299] on span "Disks" at bounding box center [605, 303] width 39 height 12
click at [726, 303] on span "Installed Applications" at bounding box center [695, 303] width 109 height 12
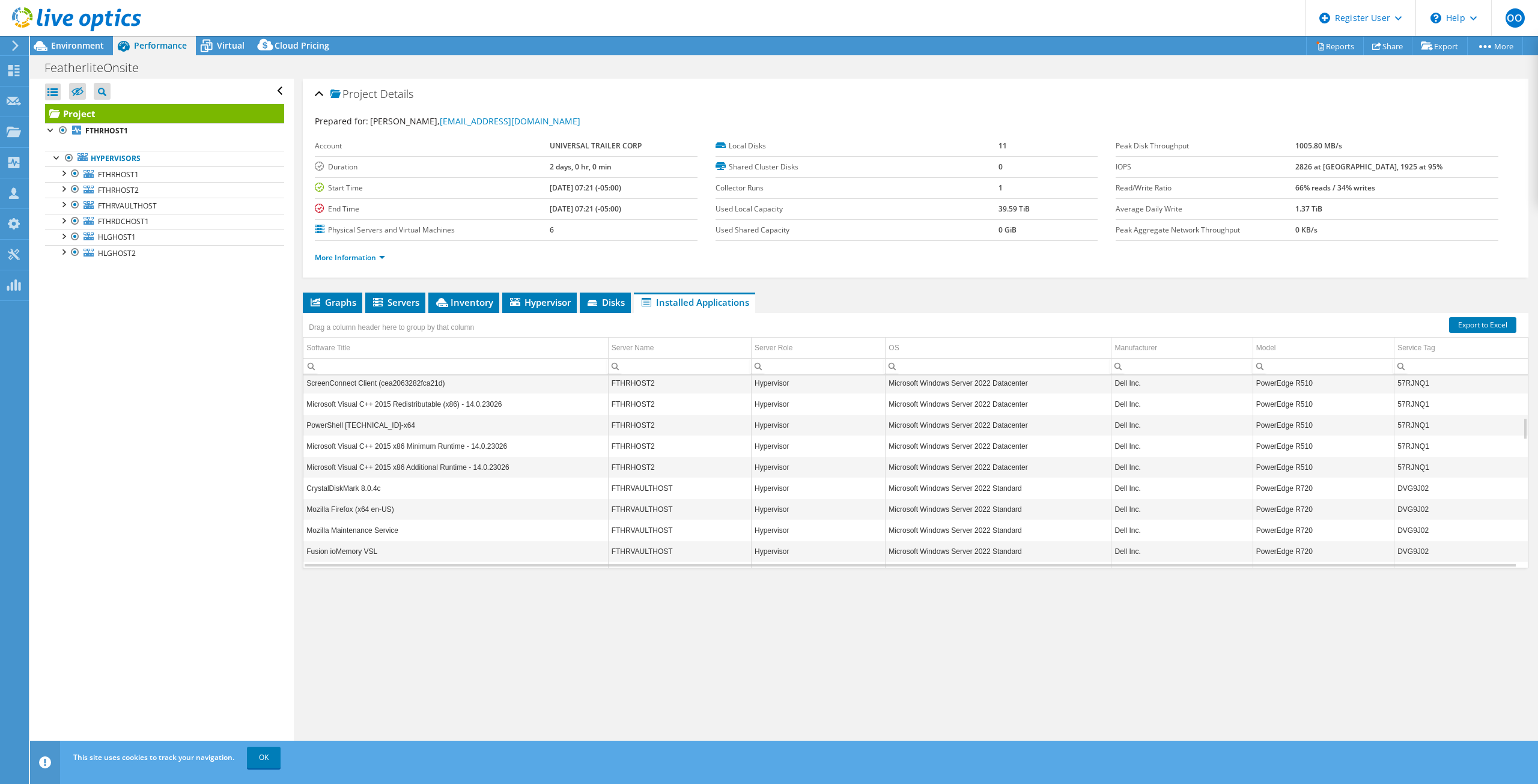
scroll to position [433, 0]
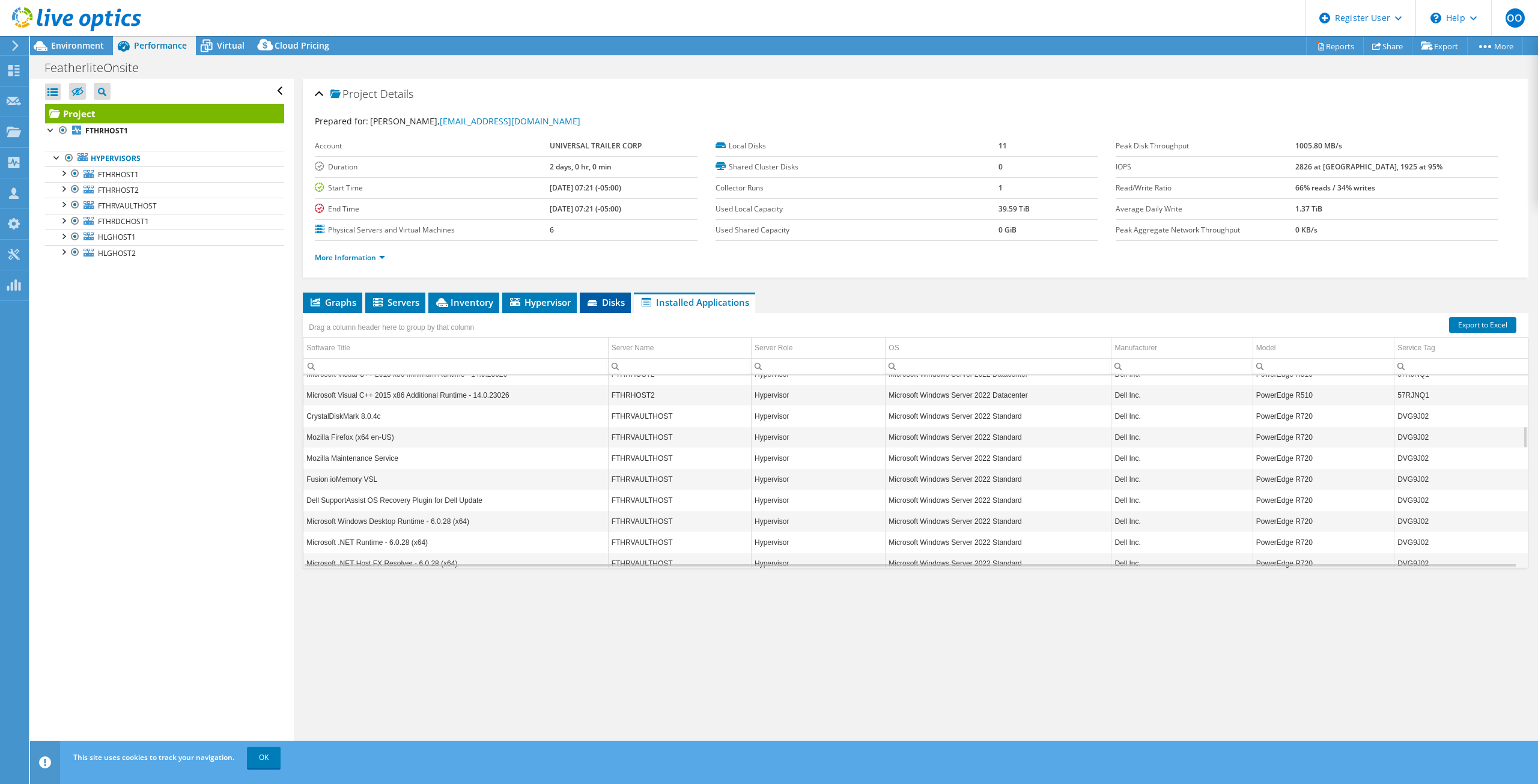
click at [622, 296] on span "Disks" at bounding box center [605, 303] width 39 height 12
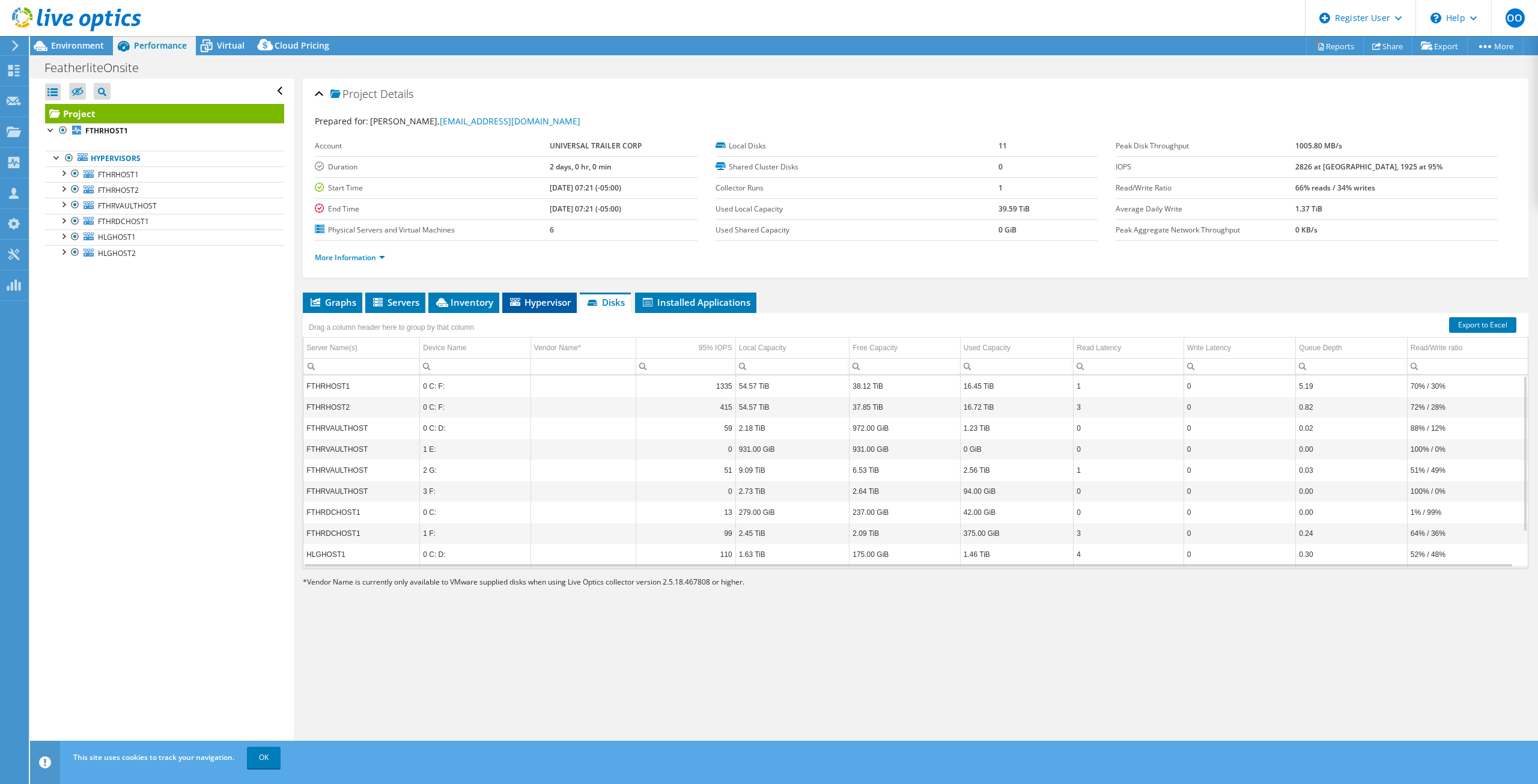
click at [551, 303] on span "Hypervisor" at bounding box center [539, 303] width 63 height 12
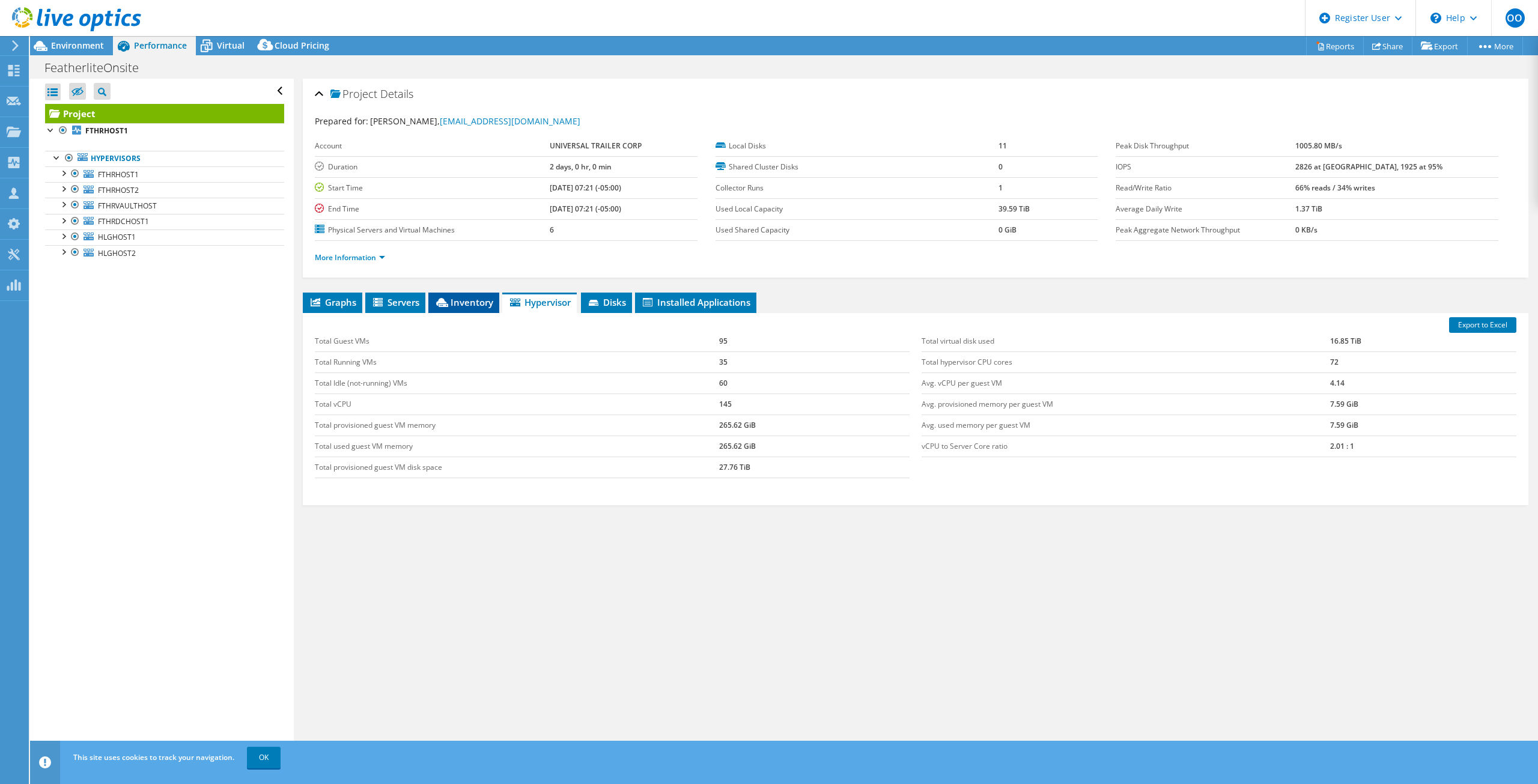
click at [471, 300] on span "Inventory" at bounding box center [464, 303] width 59 height 12
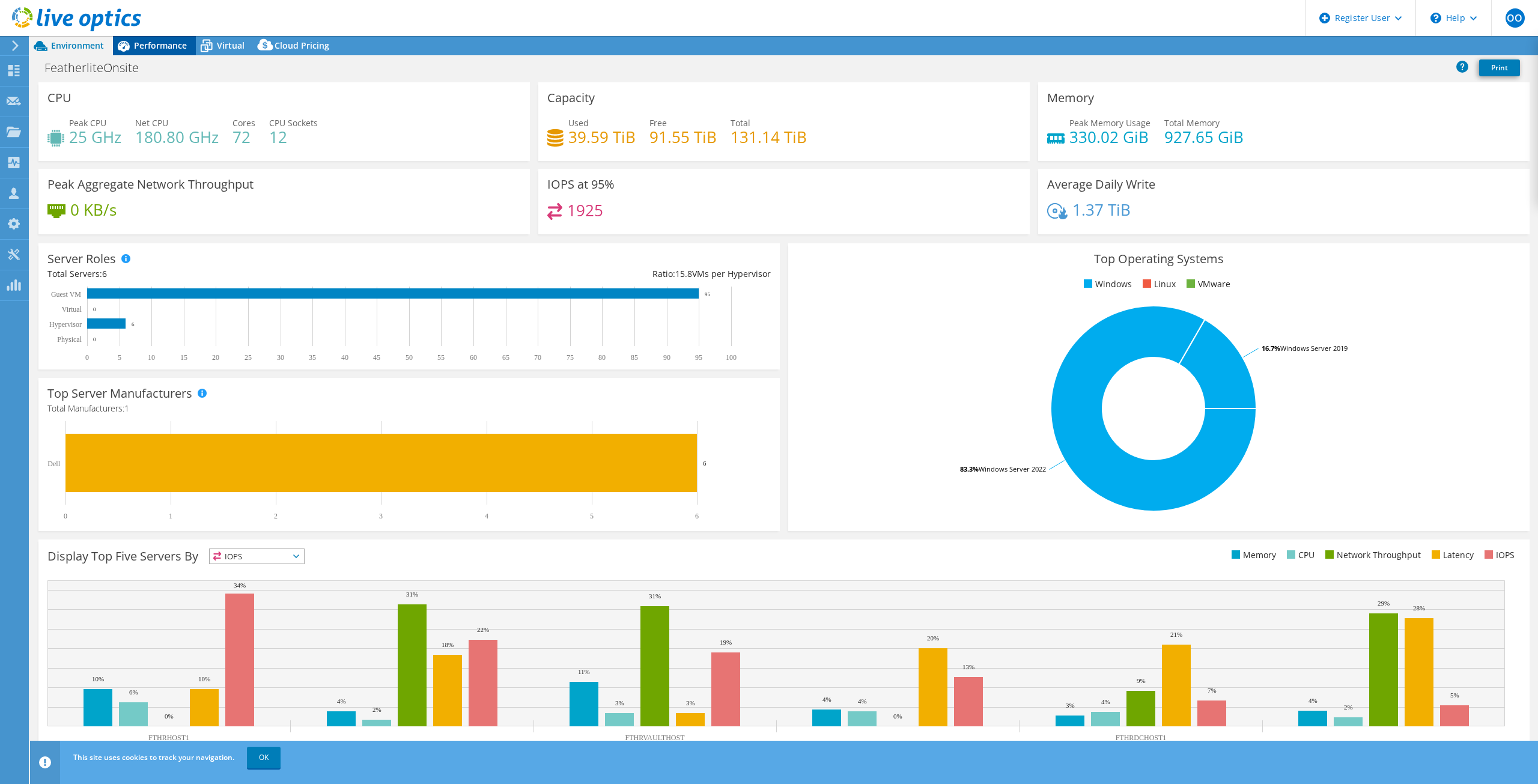
click at [159, 52] on div "Performance" at bounding box center [154, 46] width 83 height 19
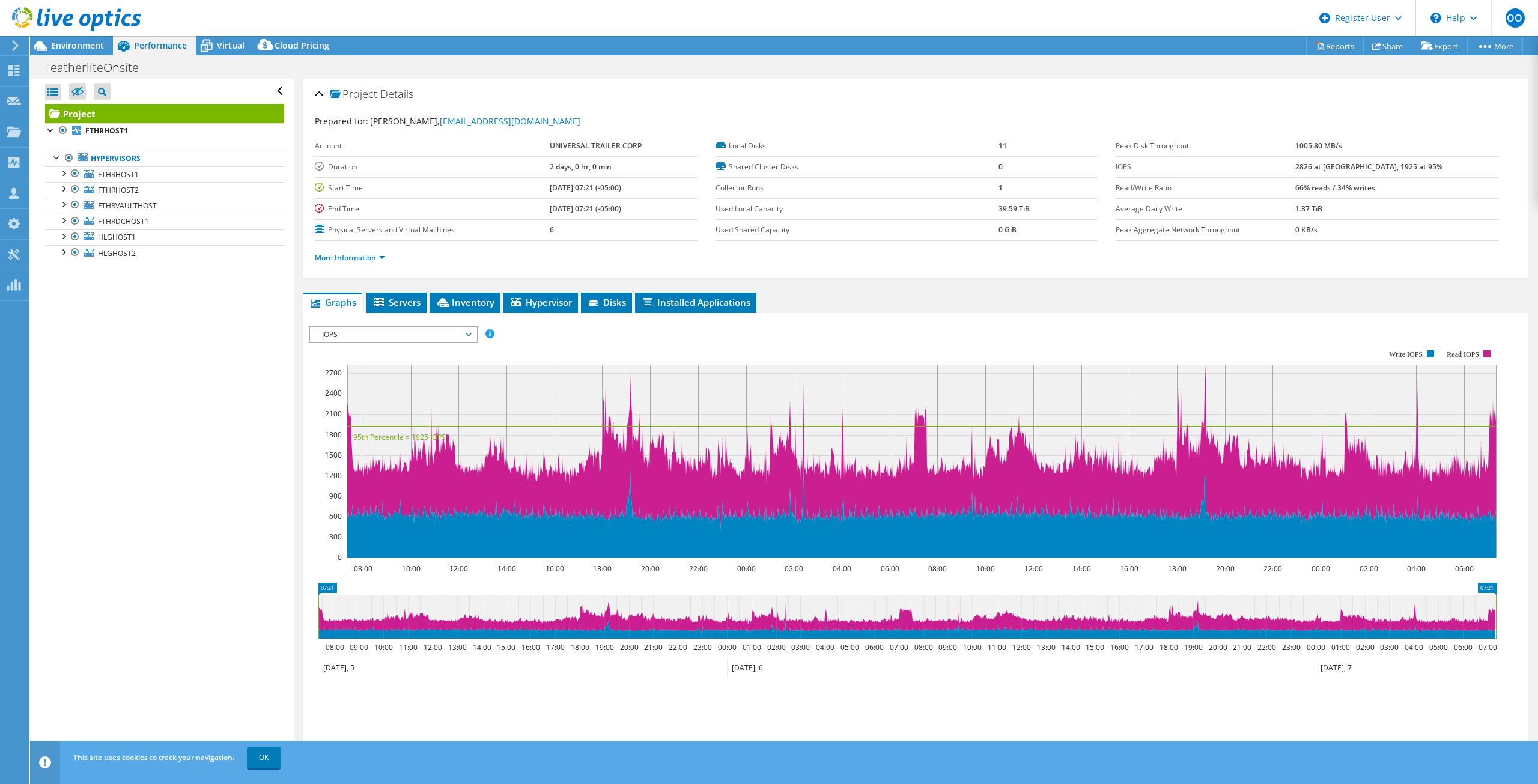
click at [481, 291] on div "Project Details Prepared for: [PERSON_NAME], [EMAIL_ADDRESS][DOMAIN_NAME] Accou…" at bounding box center [916, 449] width 1243 height 741
click at [479, 302] on span "Inventory" at bounding box center [465, 303] width 59 height 12
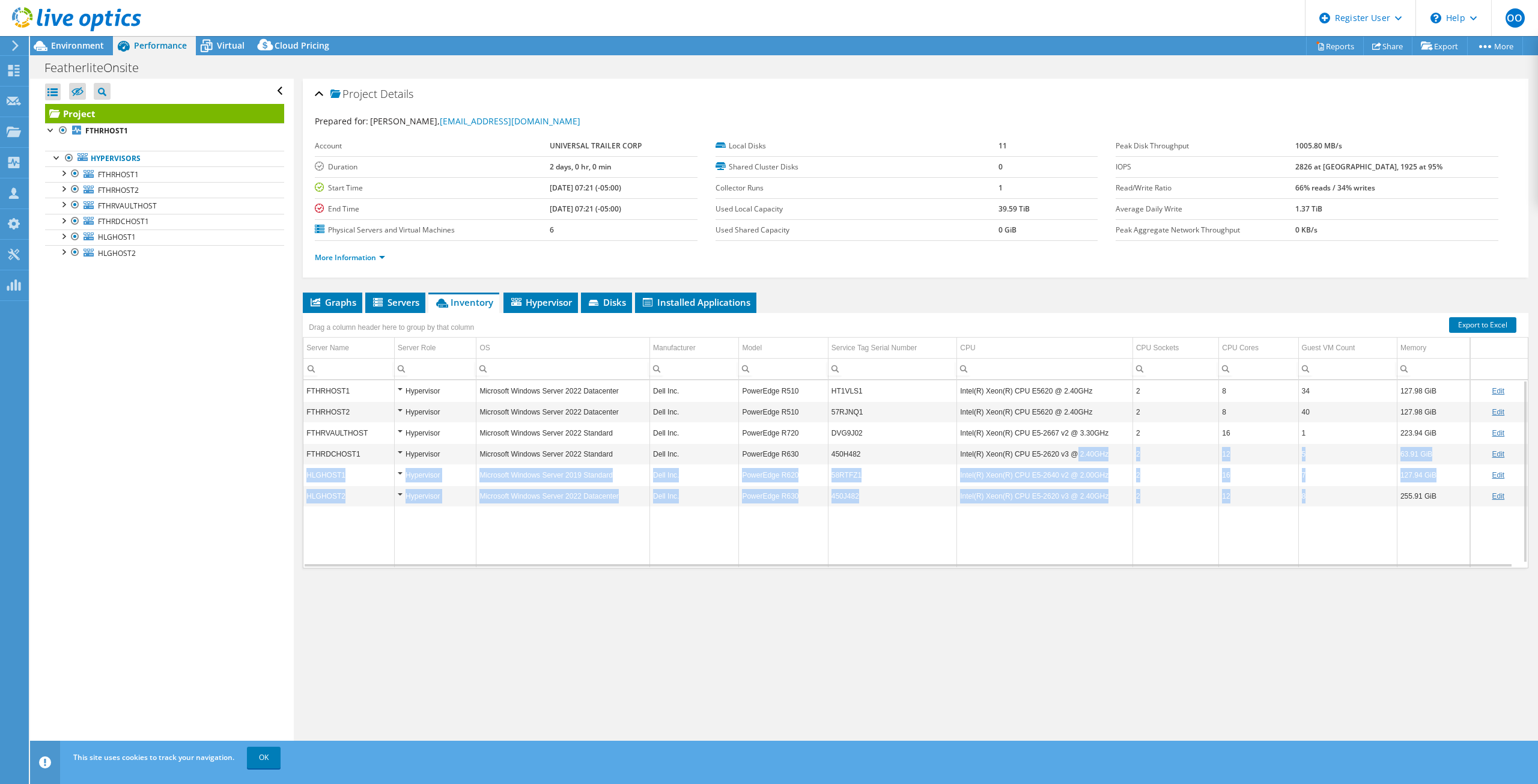
drag, startPoint x: 1303, startPoint y: 486, endPoint x: 1061, endPoint y: 459, distance: 243.5
click at [1061, 459] on tbody "FTHRHOST1 Hypervisor Microsoft Windows Server 2022 Datacenter Dell Inc. PowerEd…" at bounding box center [916, 473] width 1225 height 187
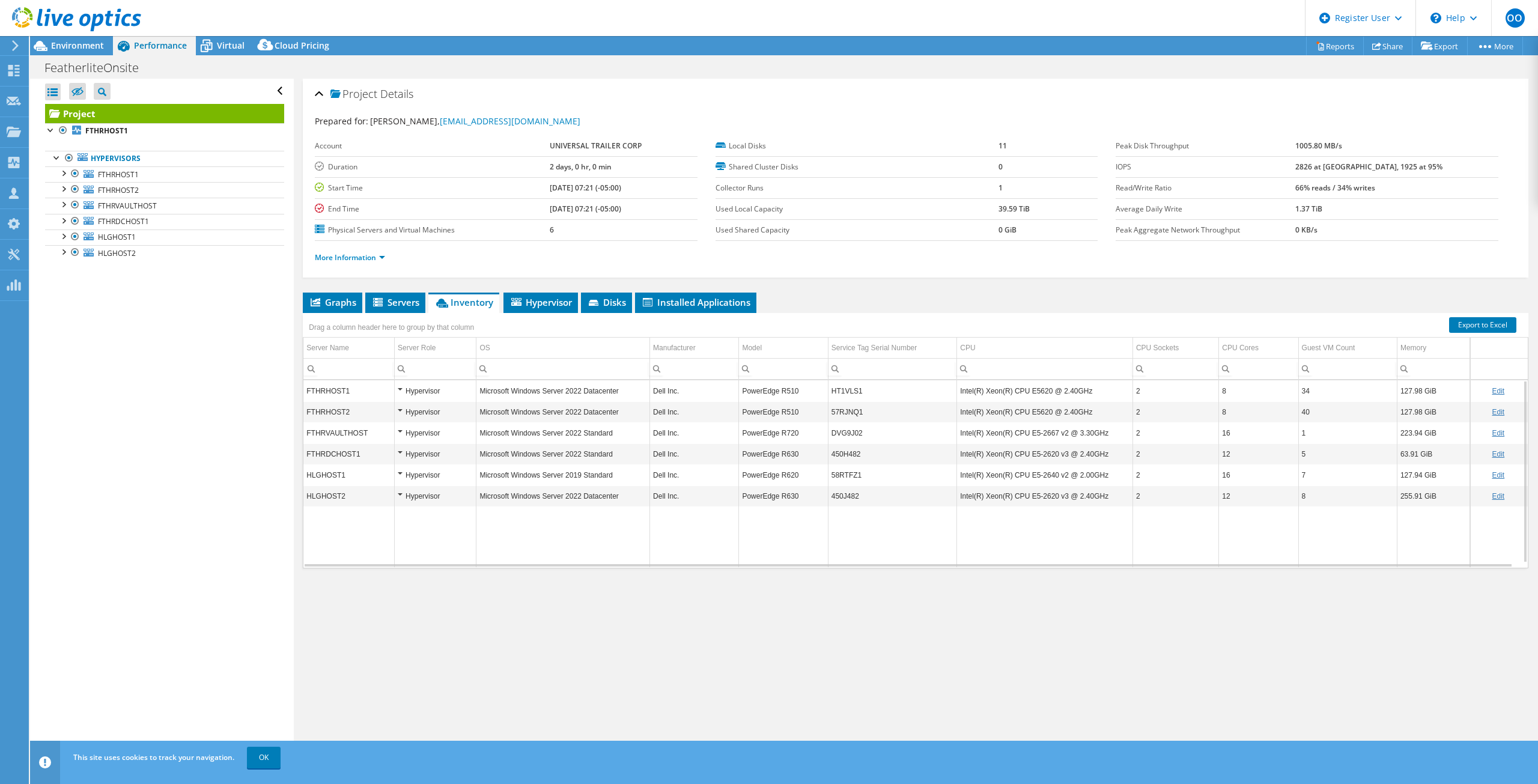
click at [1143, 522] on td "Data grid" at bounding box center [1175, 536] width 86 height 60
click at [612, 294] on li "Disks" at bounding box center [606, 303] width 51 height 20
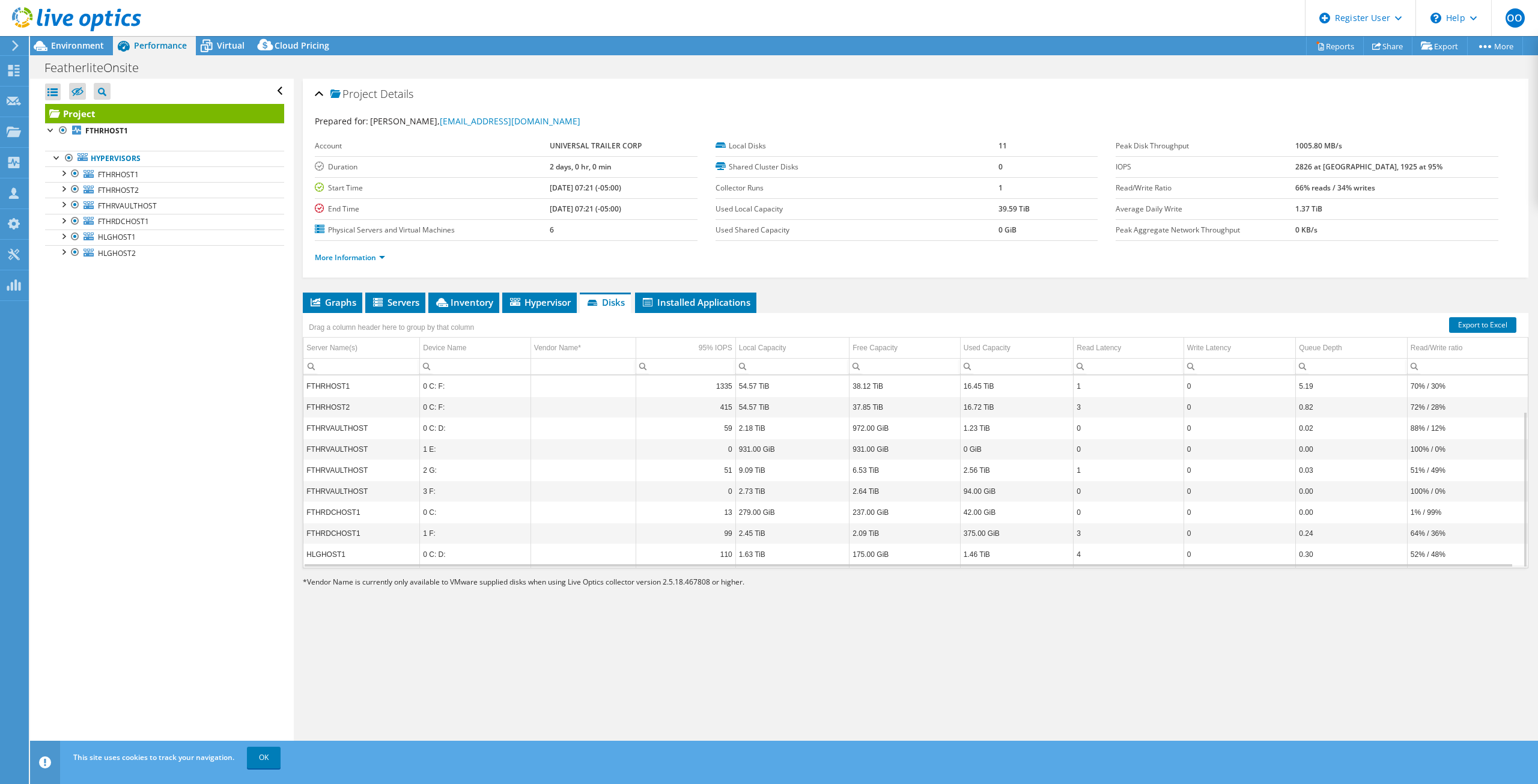
scroll to position [44, 0]
drag, startPoint x: 331, startPoint y: 507, endPoint x: 1109, endPoint y: 506, distance: 778.0
click at [1109, 506] on tr "HLGHOST1 0 C: D: 110 1.63 TiB 175.00 GiB 1.46 TiB 4 0 0.30 52% / 48%" at bounding box center [916, 509] width 1225 height 21
click at [361, 435] on td "FTHRVAULTHOST" at bounding box center [361, 427] width 117 height 21
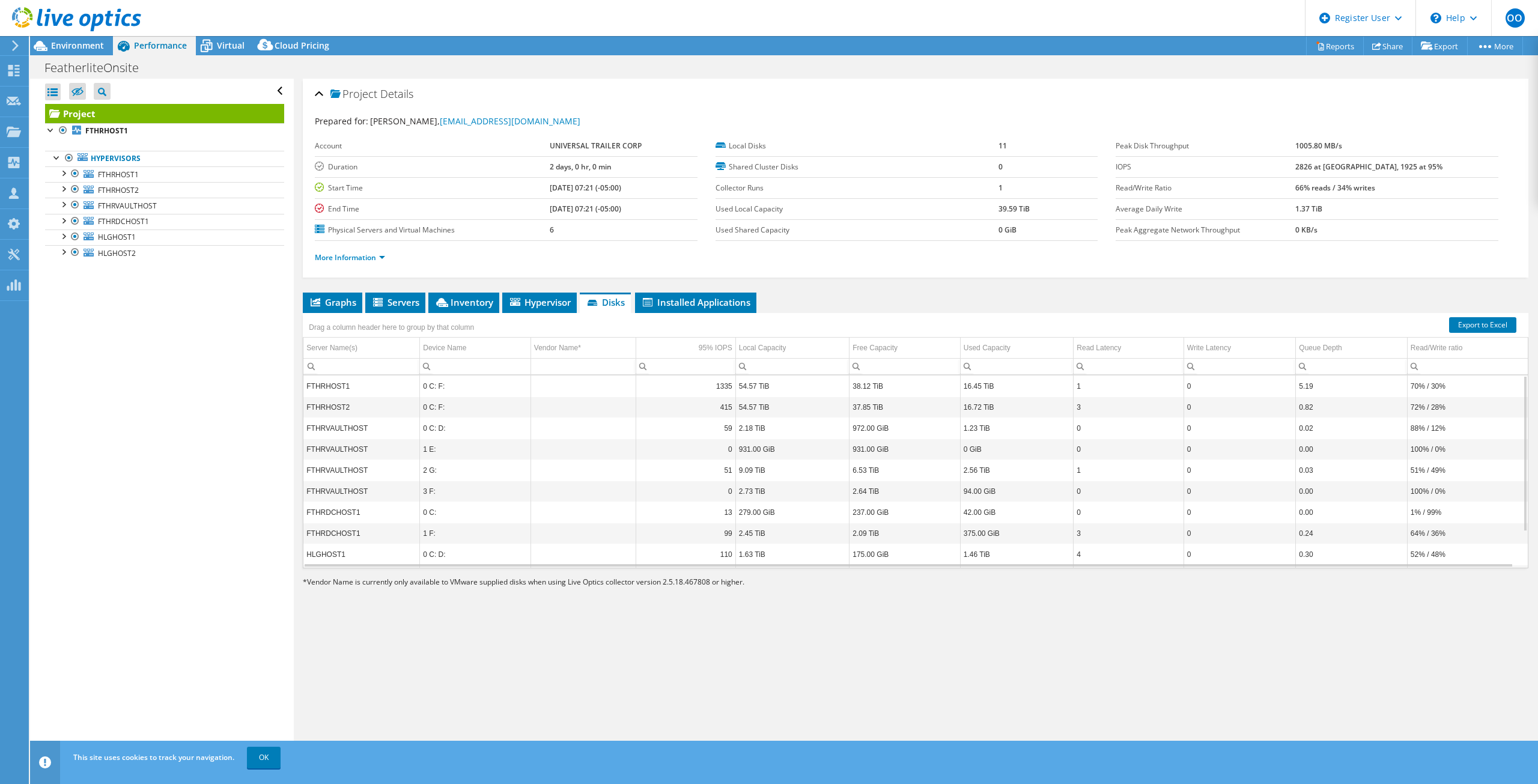
scroll to position [44, 0]
click at [63, 235] on div at bounding box center [63, 235] width 12 height 12
click at [95, 255] on icon at bounding box center [94, 253] width 9 height 6
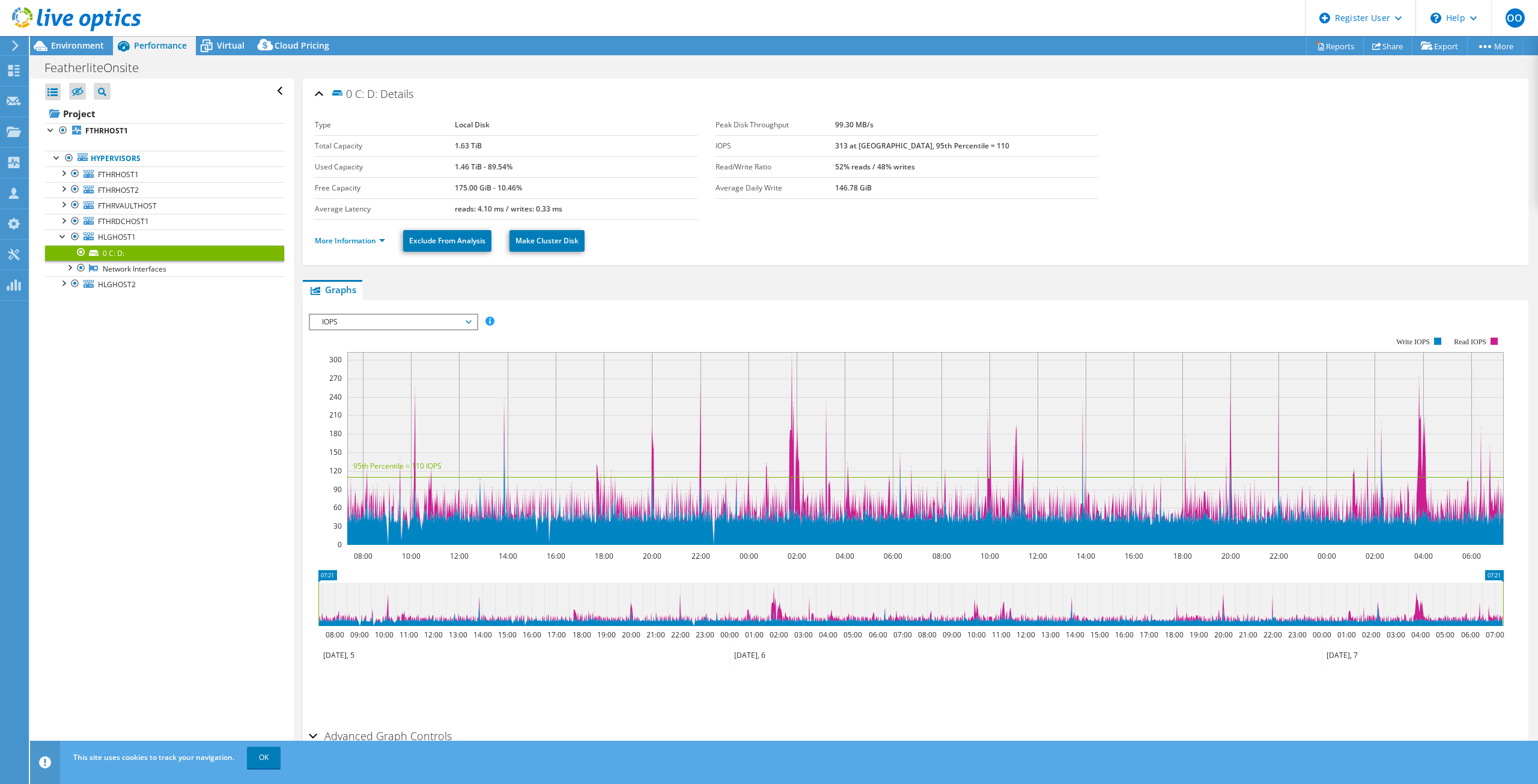
click at [445, 319] on span "IOPS" at bounding box center [392, 322] width 154 height 15
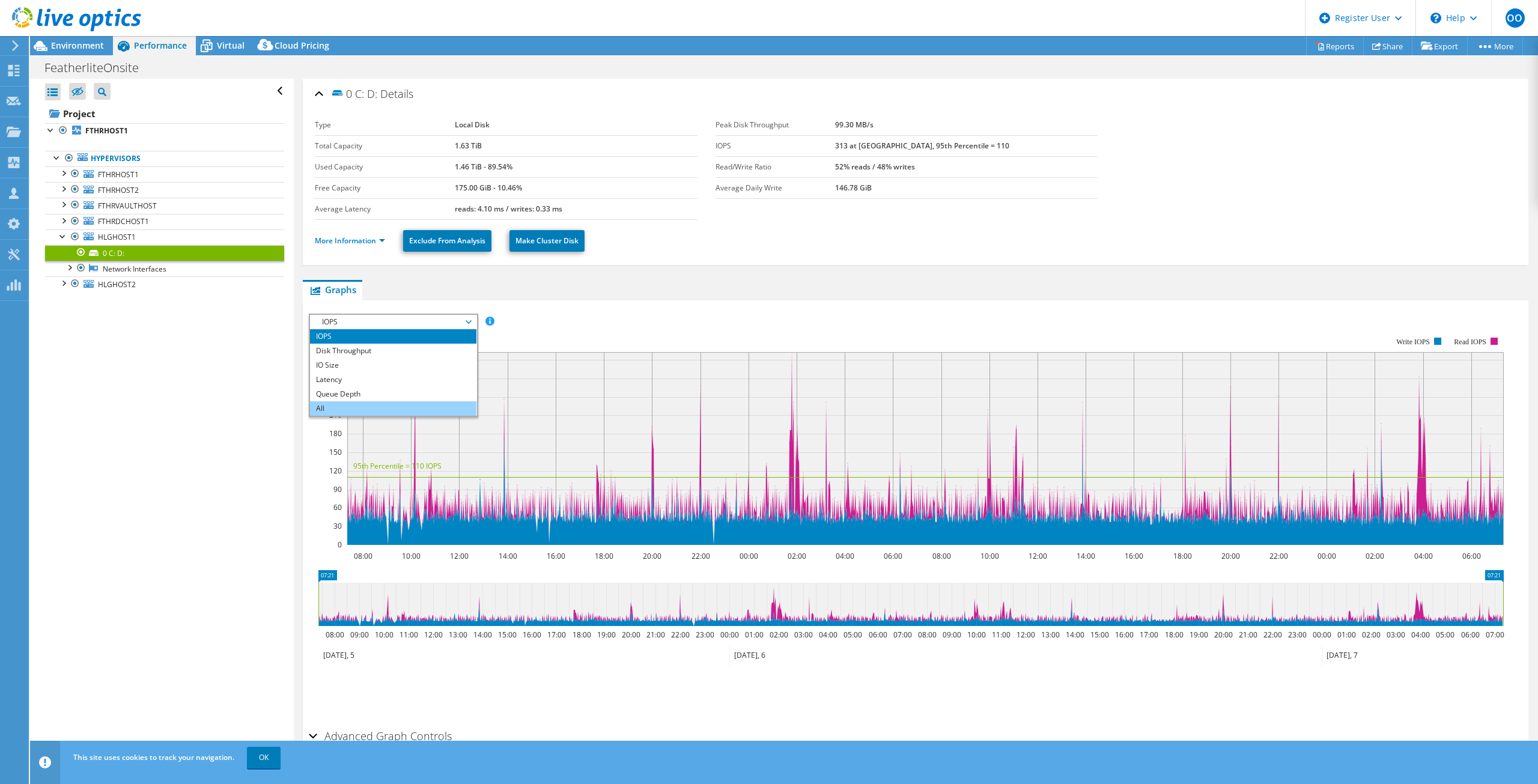
click at [396, 408] on li "All" at bounding box center [392, 408] width 166 height 15
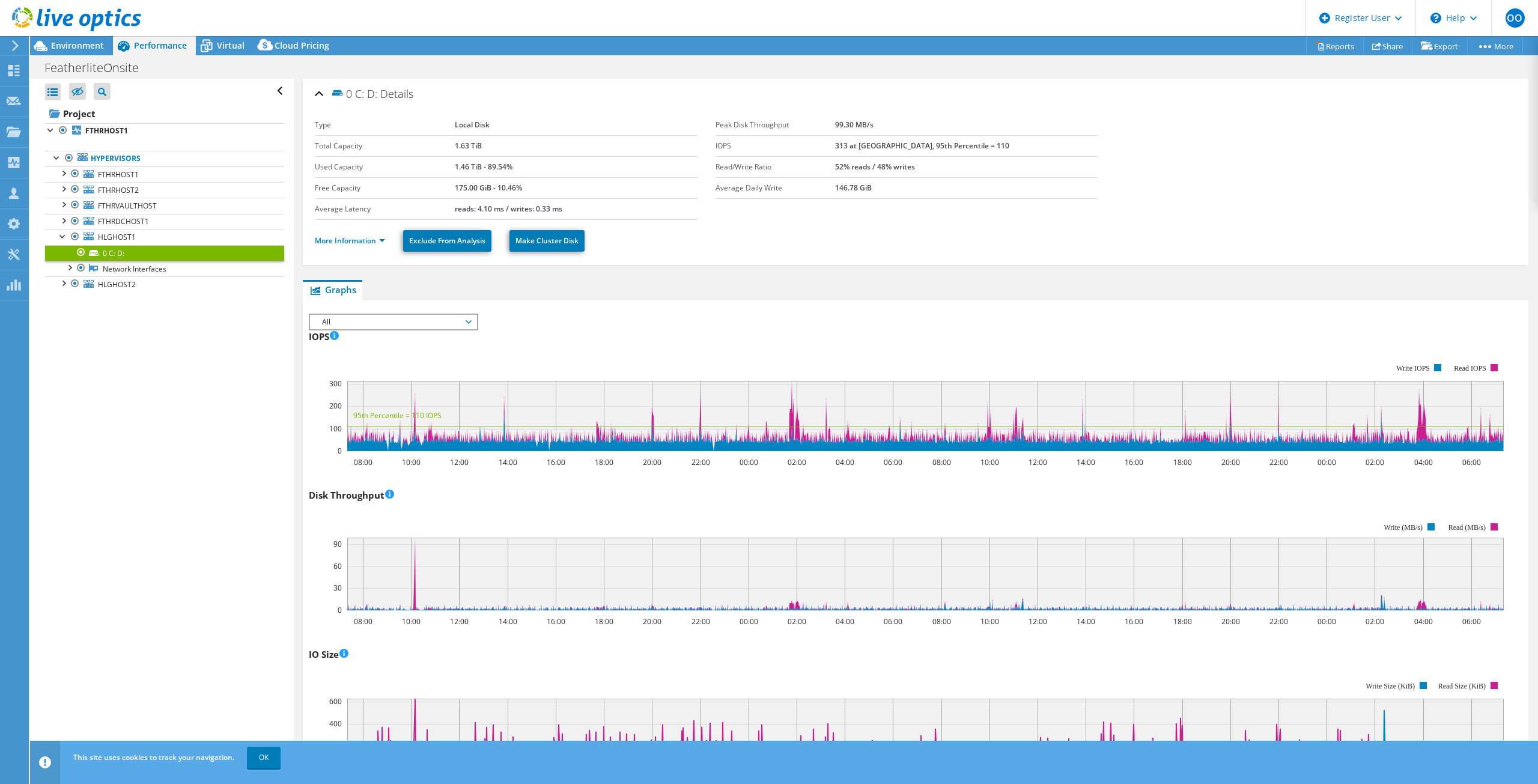
click at [379, 320] on span "All" at bounding box center [392, 322] width 154 height 15
click at [343, 382] on ul "IOPS Disk Throughput IO Size Latency Queue Depth CPU Percentage Memory Page Fau…" at bounding box center [392, 372] width 166 height 87
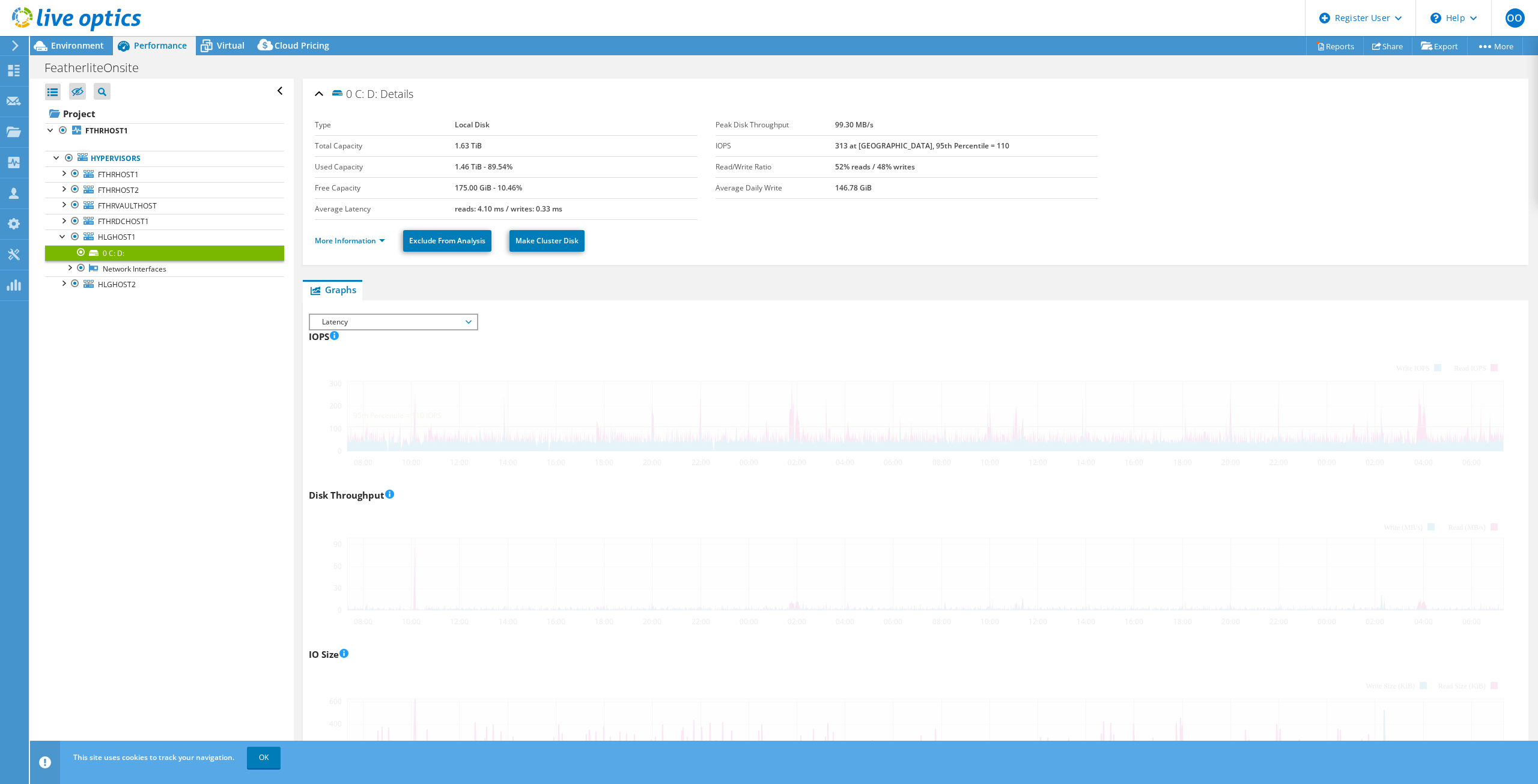
click at [343, 382] on div at bounding box center [916, 789] width 1214 height 953
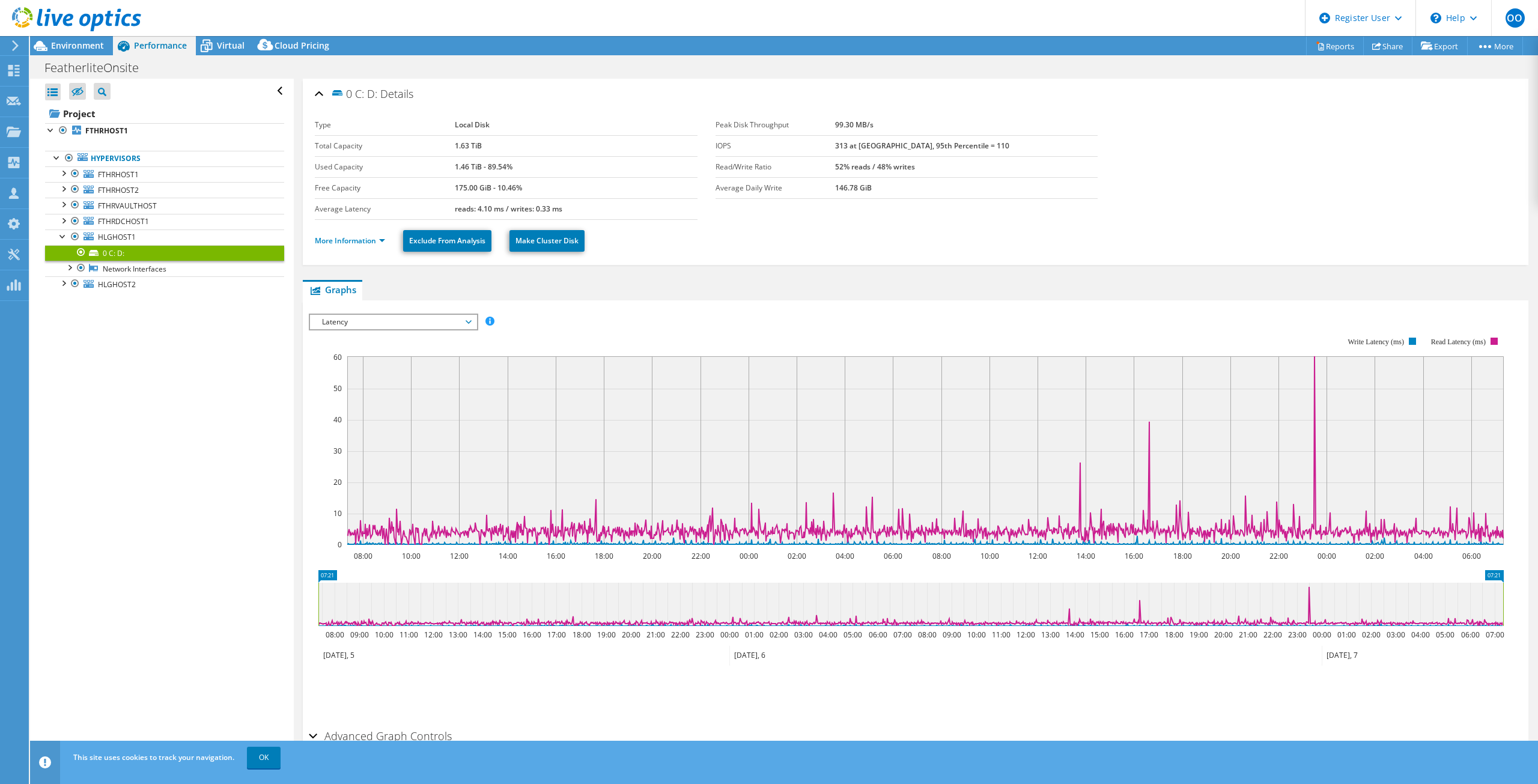
click at [450, 325] on span "Latency" at bounding box center [392, 322] width 154 height 15
click at [380, 404] on li "All" at bounding box center [392, 408] width 166 height 15
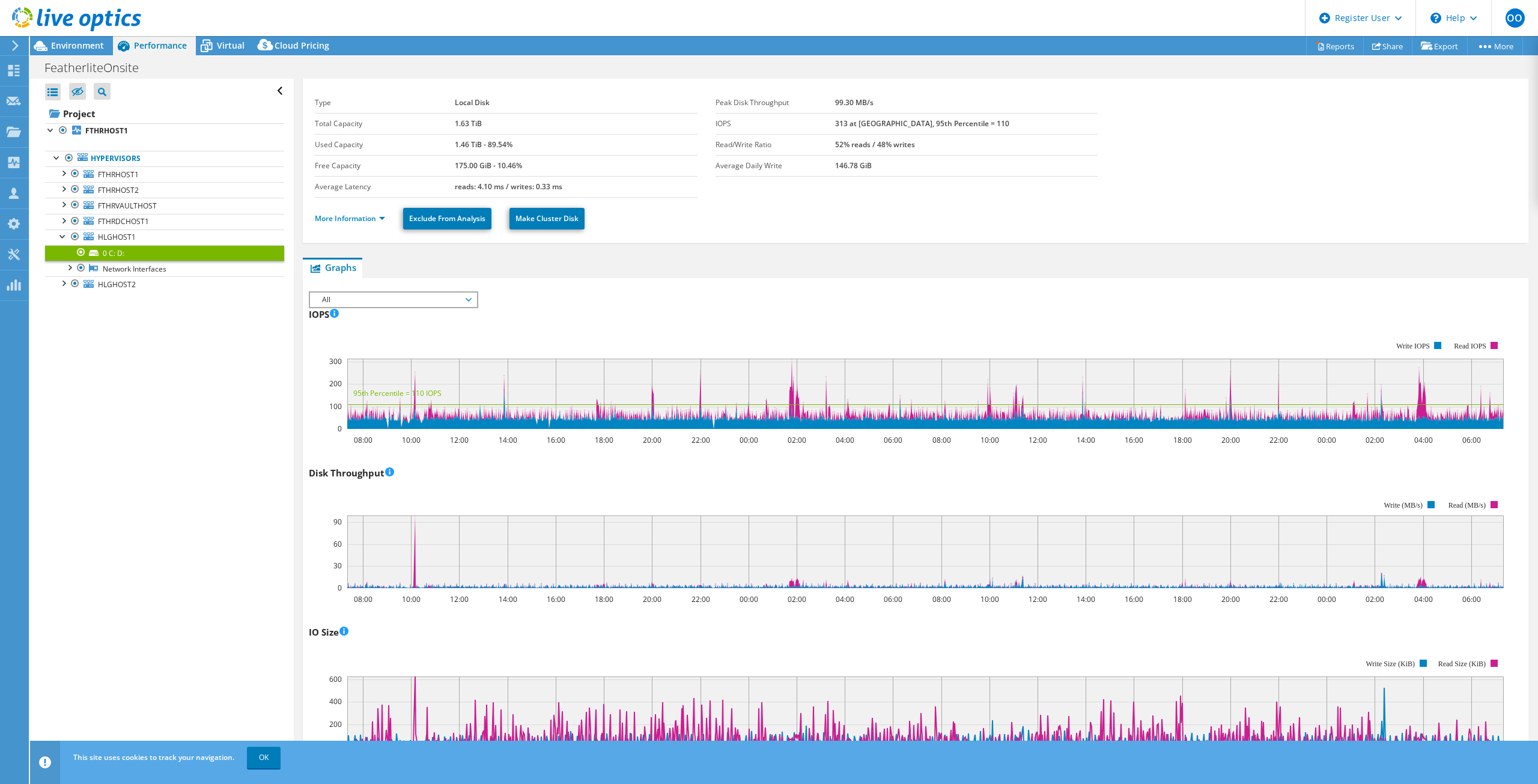
scroll to position [0, 0]
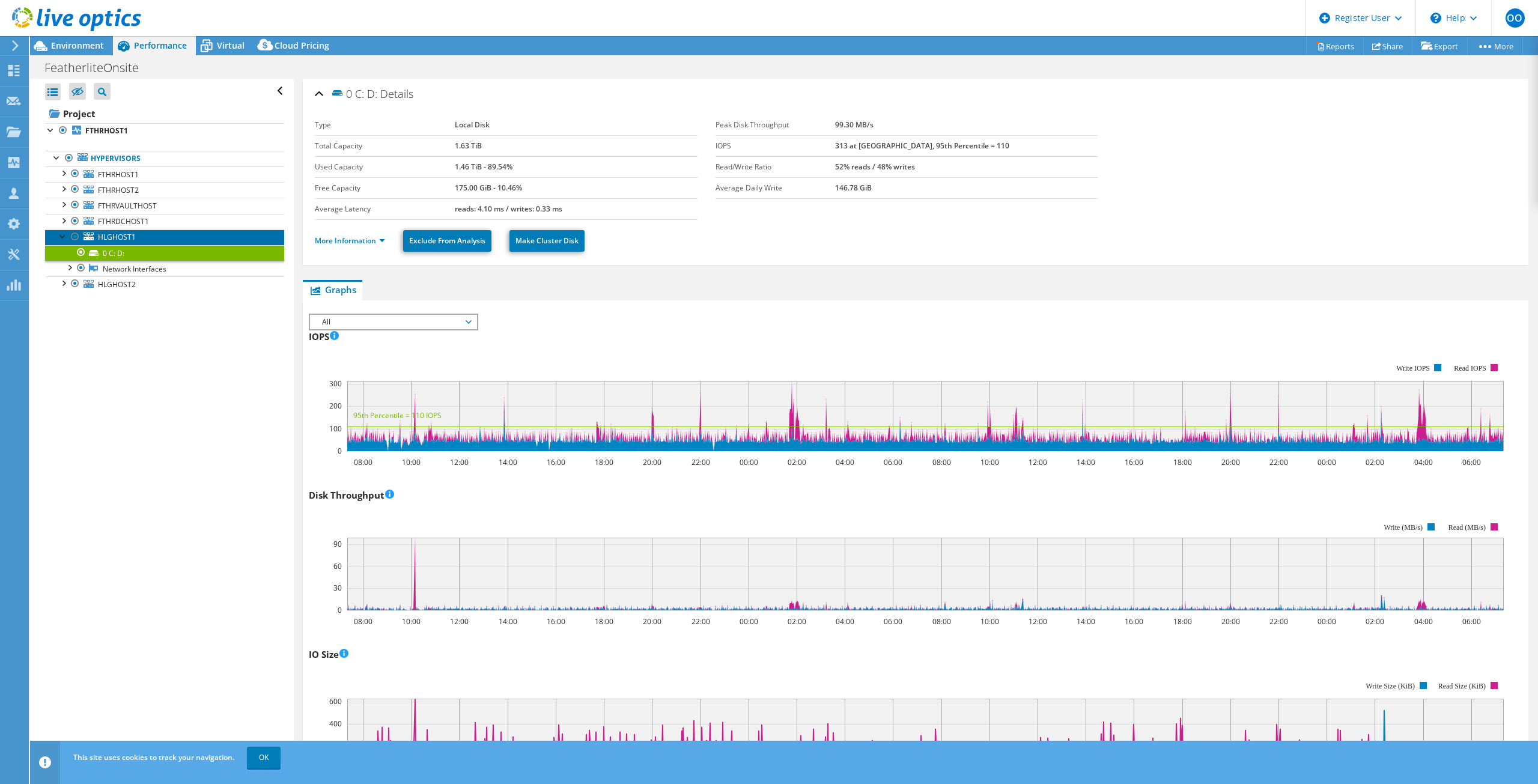
click at [123, 232] on span "HLGHOST1" at bounding box center [117, 237] width 38 height 10
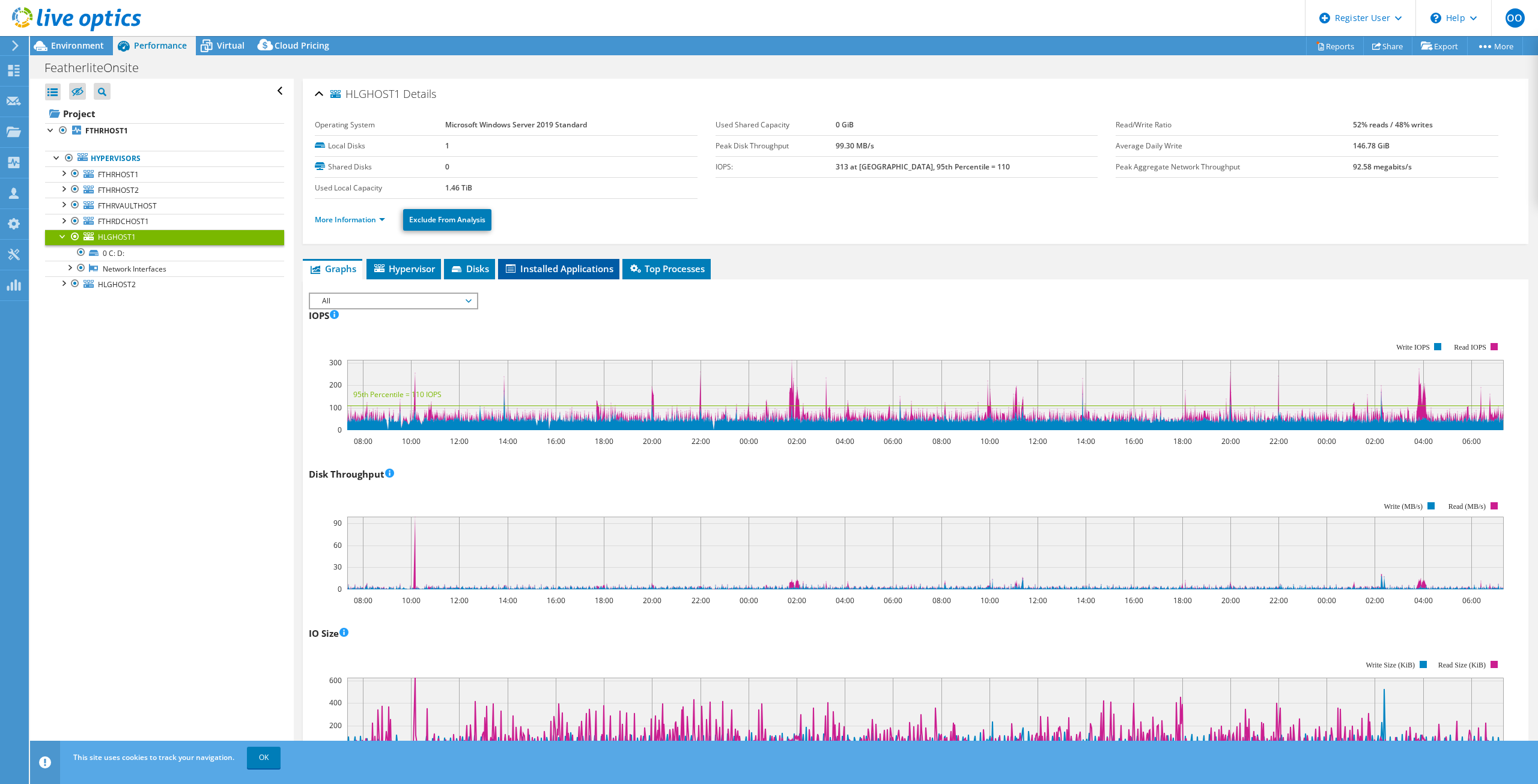
click at [554, 267] on span "Installed Applications" at bounding box center [558, 269] width 109 height 12
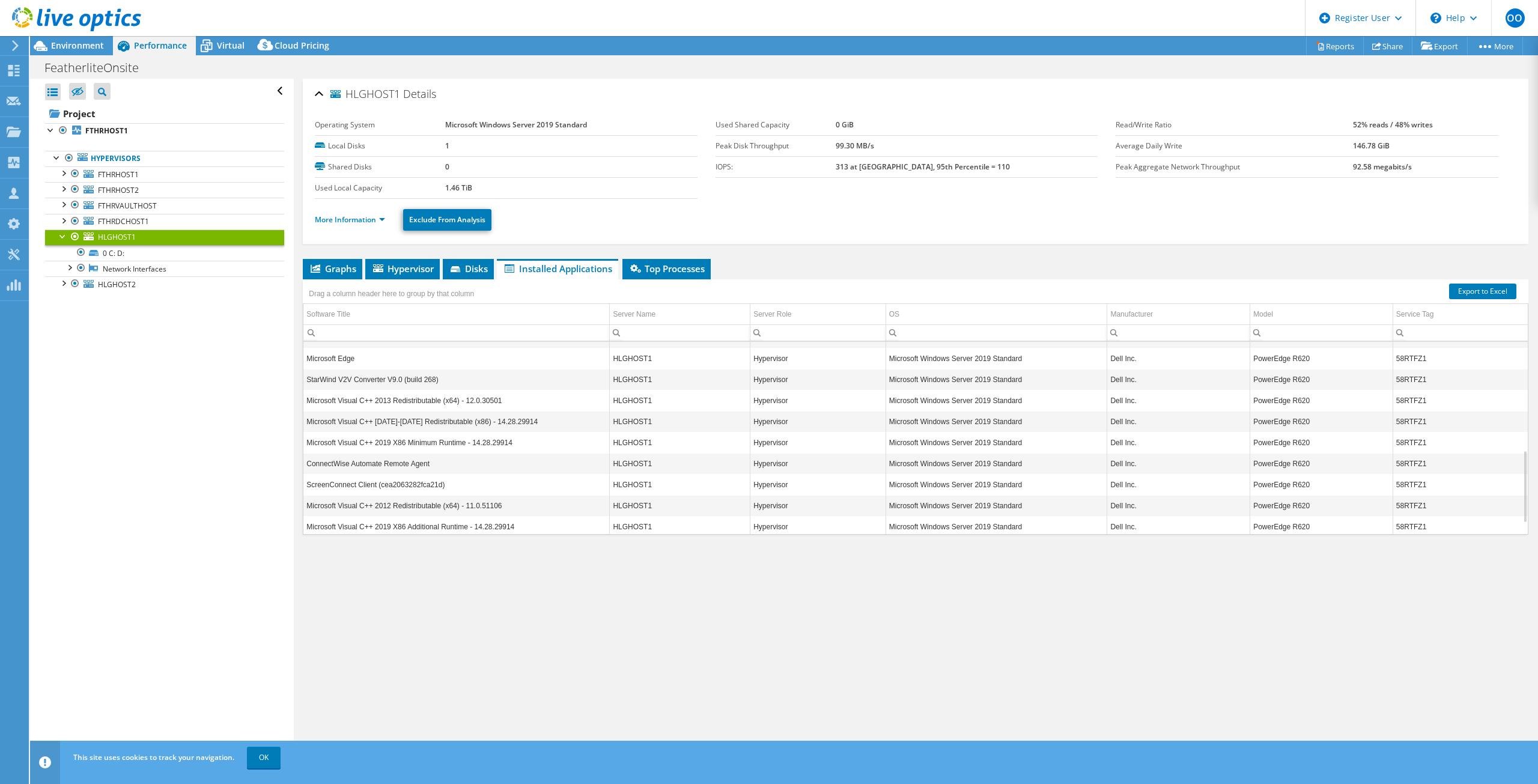
scroll to position [216, 0]
click at [635, 273] on span "Top Processes" at bounding box center [666, 269] width 77 height 12
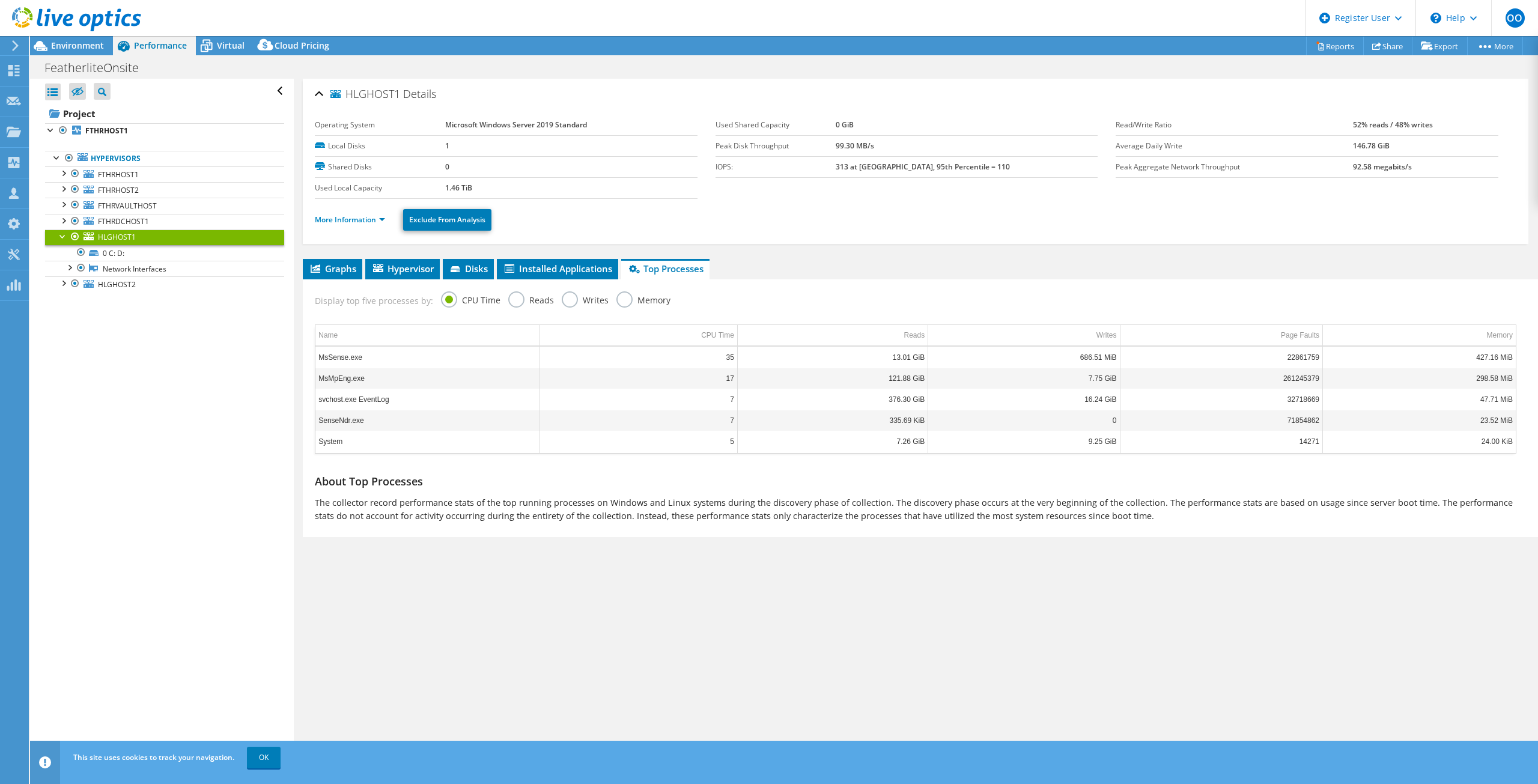
click at [519, 301] on label "Reads" at bounding box center [531, 298] width 46 height 15
click at [0, 0] on input "Reads" at bounding box center [0, 0] width 0 height 0
click at [577, 298] on label "Writes" at bounding box center [585, 298] width 47 height 15
click at [0, 0] on input "Writes" at bounding box center [0, 0] width 0 height 0
click at [481, 272] on span "Disks" at bounding box center [468, 269] width 39 height 12
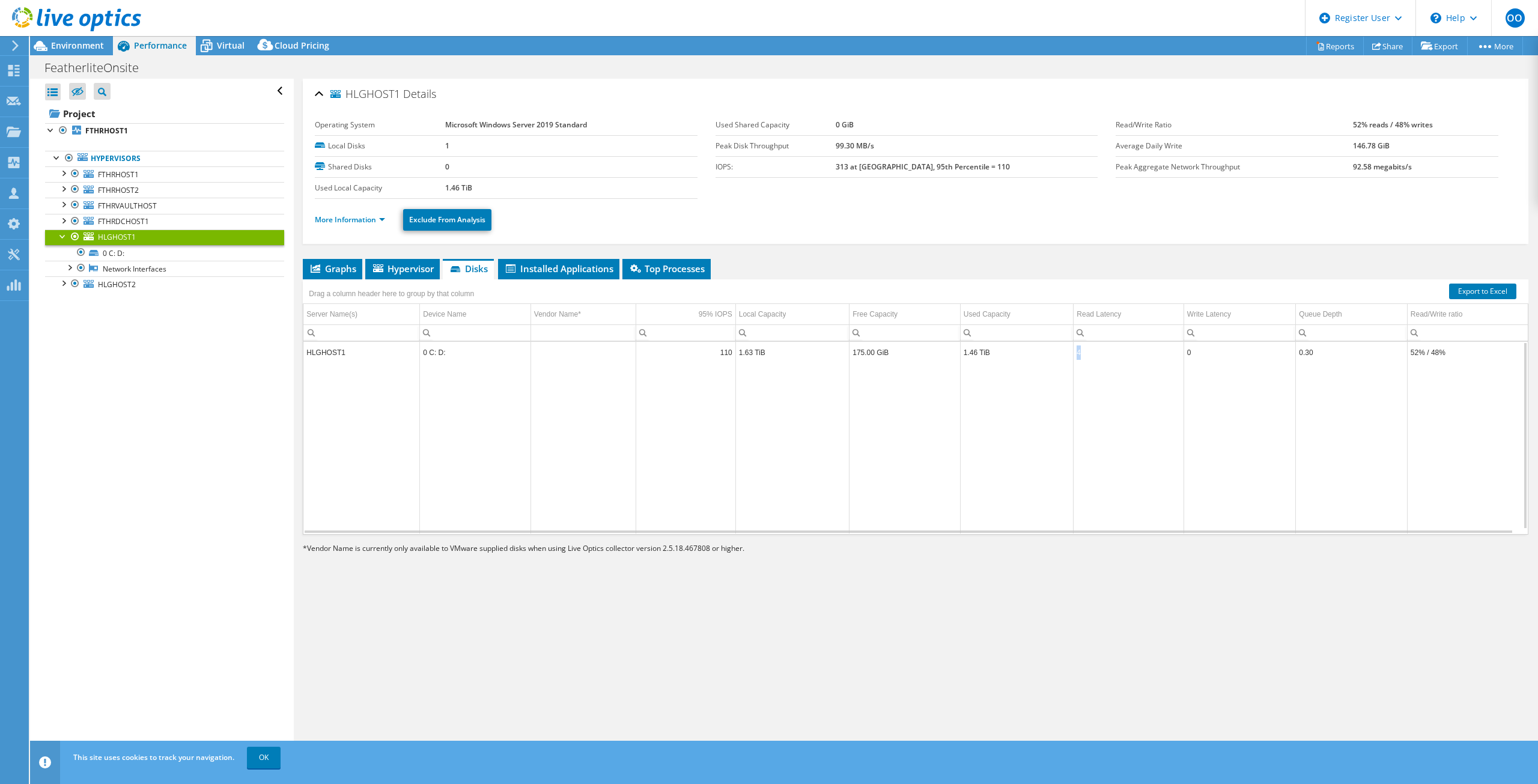
drag, startPoint x: 1098, startPoint y: 353, endPoint x: 1072, endPoint y: 347, distance: 26.7
click at [1074, 347] on td "4" at bounding box center [1129, 352] width 111 height 21
click at [1091, 368] on td "Data grid" at bounding box center [1129, 448] width 111 height 170
drag, startPoint x: 715, startPoint y: 369, endPoint x: 876, endPoint y: 366, distance: 161.0
click at [876, 366] on tr "Data grid" at bounding box center [916, 448] width 1225 height 170
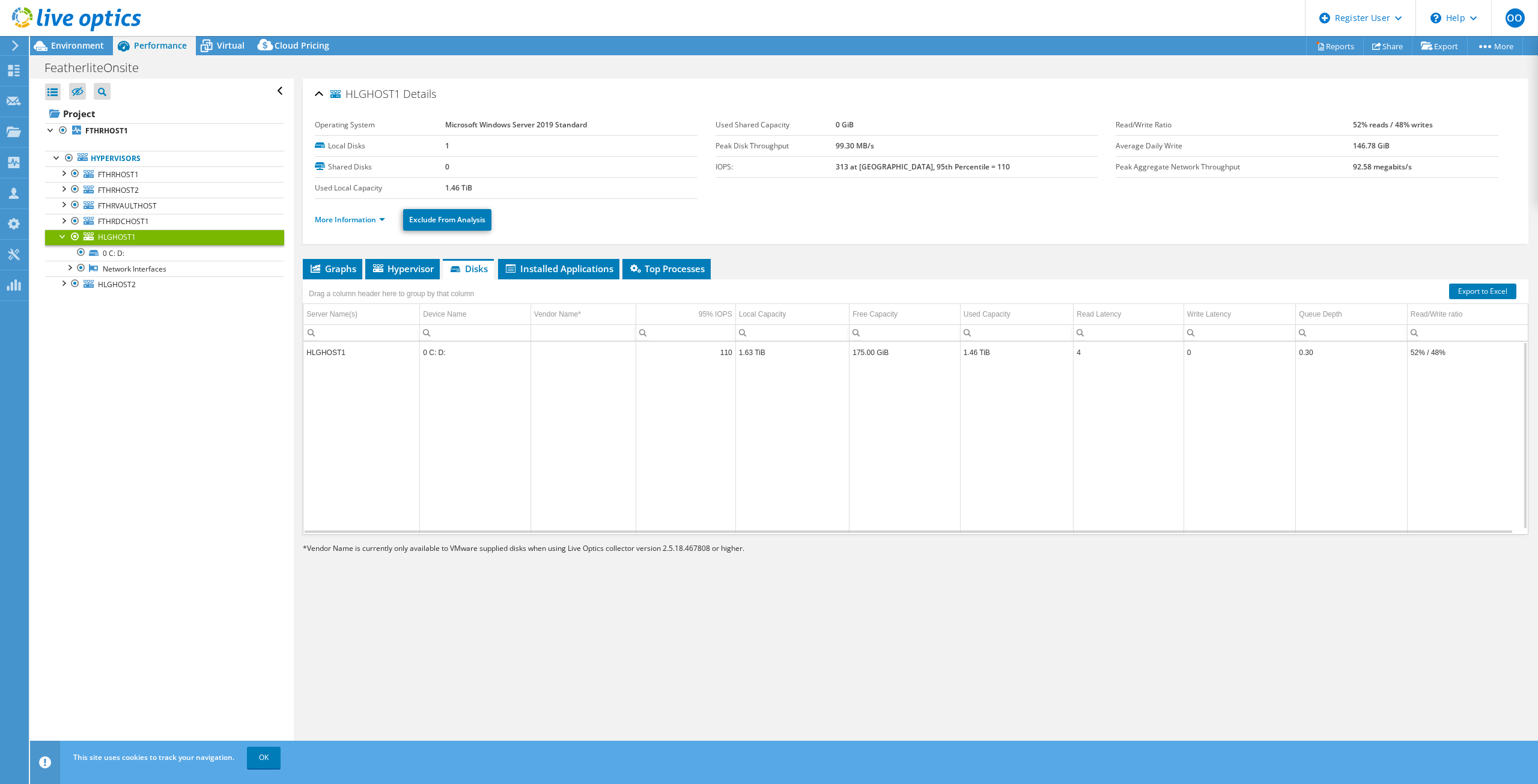
click at [570, 392] on td "Data grid" at bounding box center [583, 448] width 105 height 170
